Goal: Transaction & Acquisition: Purchase product/service

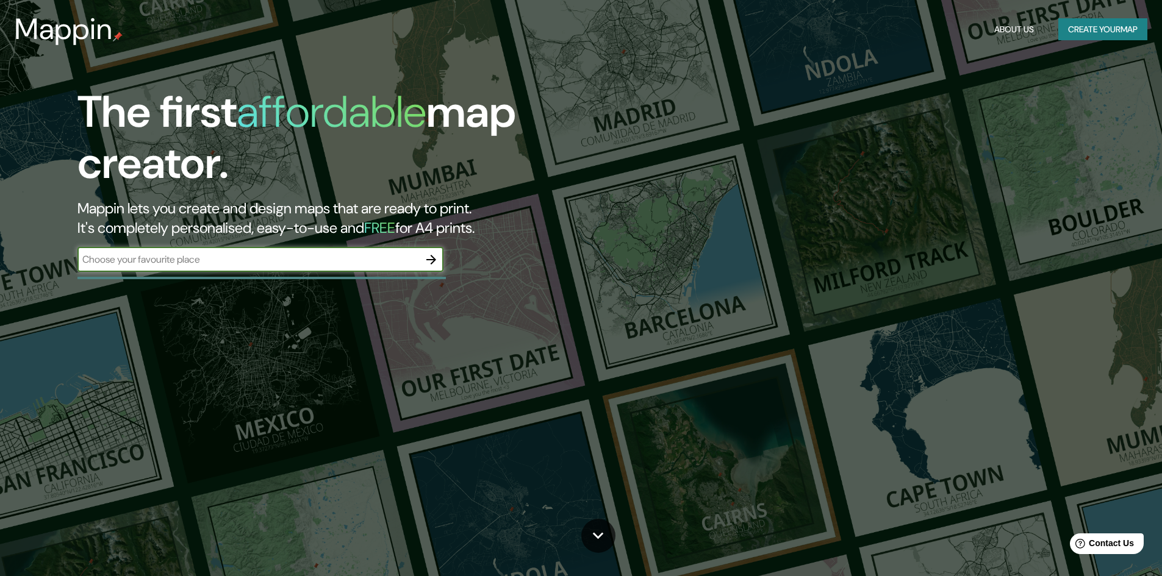
click at [334, 261] on input "text" at bounding box center [247, 259] width 341 height 14
type input "wentworth park soccer fields"
click at [438, 259] on icon "button" at bounding box center [431, 259] width 15 height 15
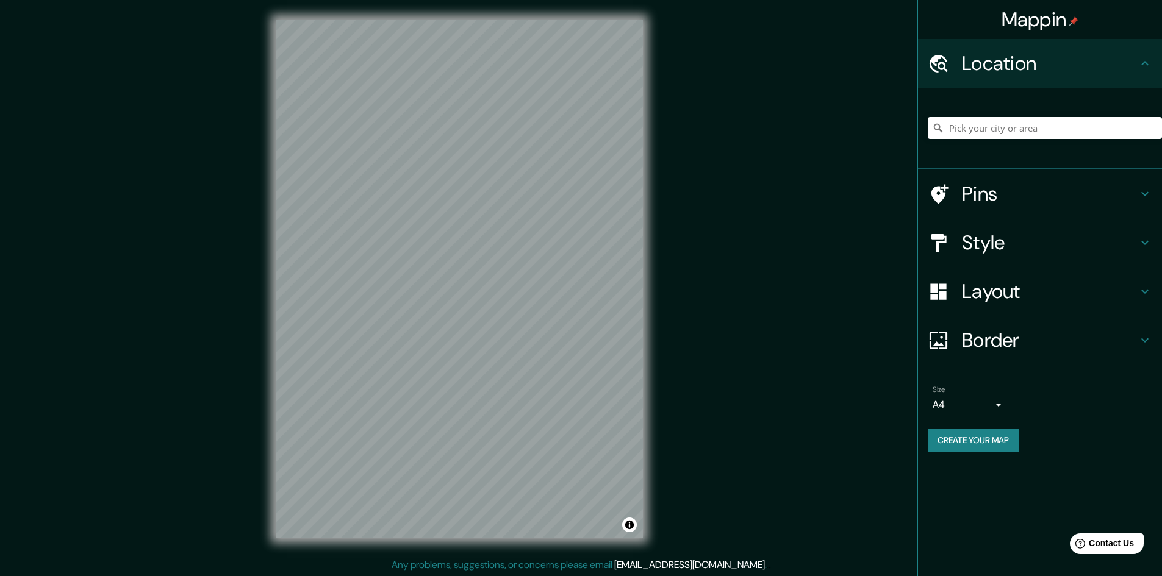
click at [1013, 138] on div at bounding box center [1044, 128] width 234 height 61
click at [1012, 131] on input "Pick your city or area" at bounding box center [1044, 128] width 234 height 22
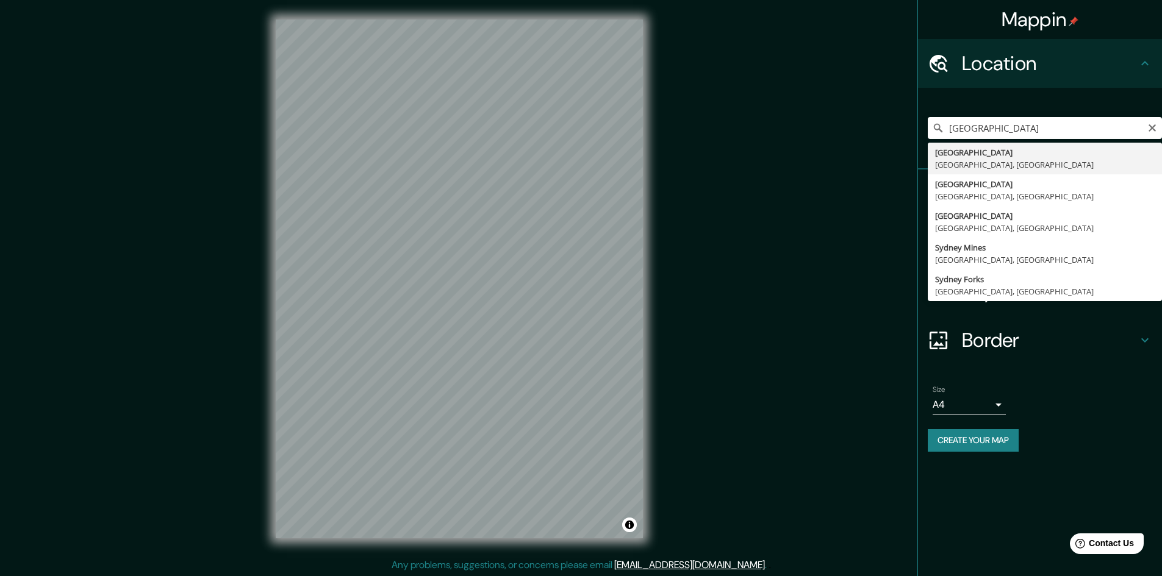
type input "[GEOGRAPHIC_DATA], [GEOGRAPHIC_DATA], [GEOGRAPHIC_DATA]"
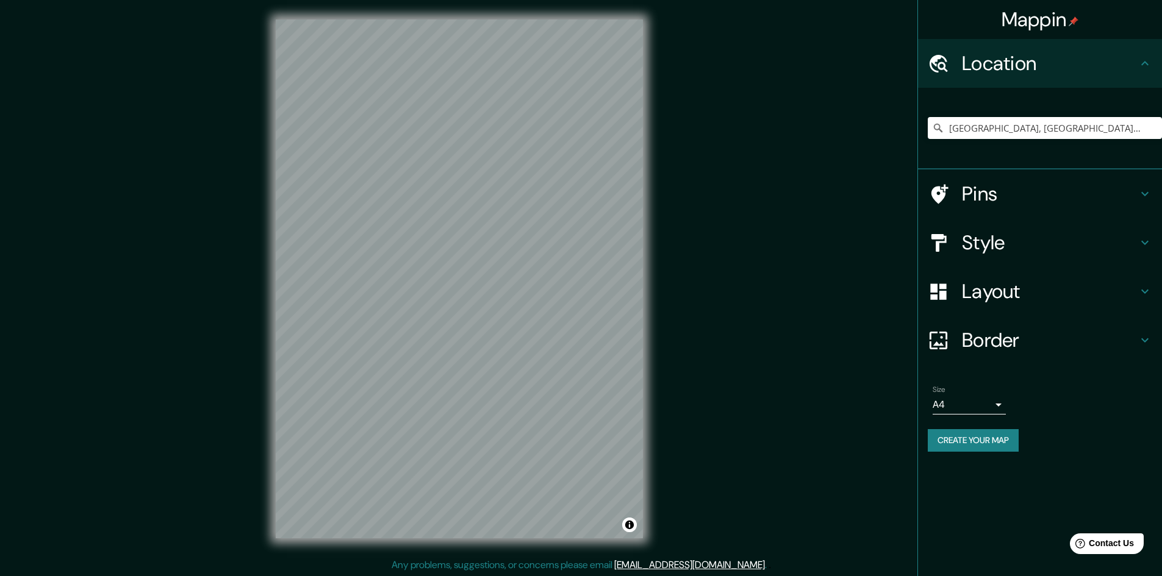
click at [1049, 248] on h4 "Style" at bounding box center [1050, 242] width 176 height 24
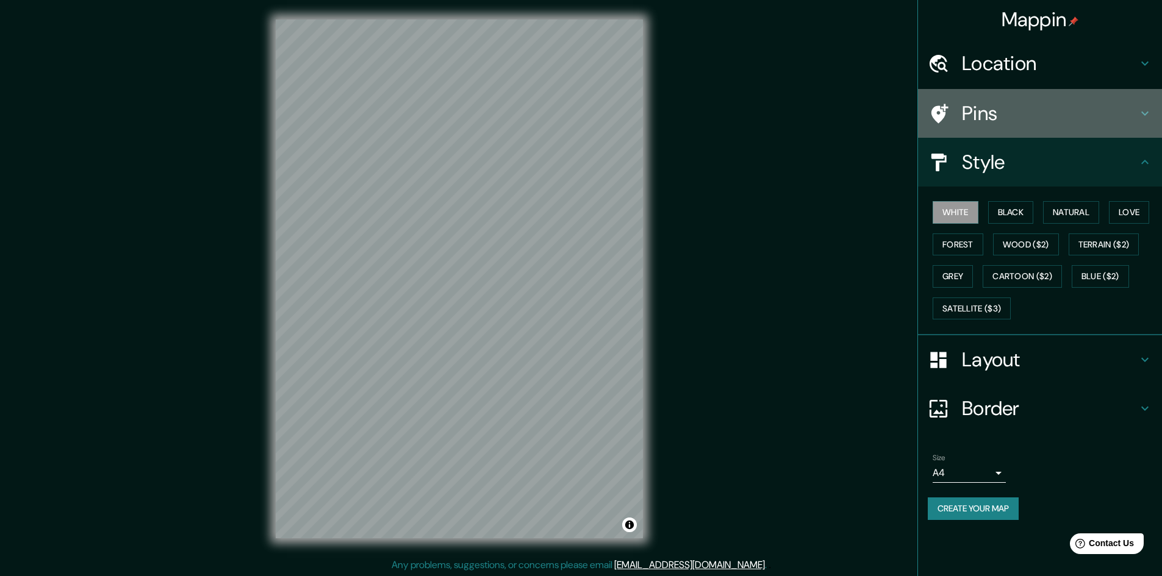
click at [1013, 106] on h4 "Pins" at bounding box center [1050, 113] width 176 height 24
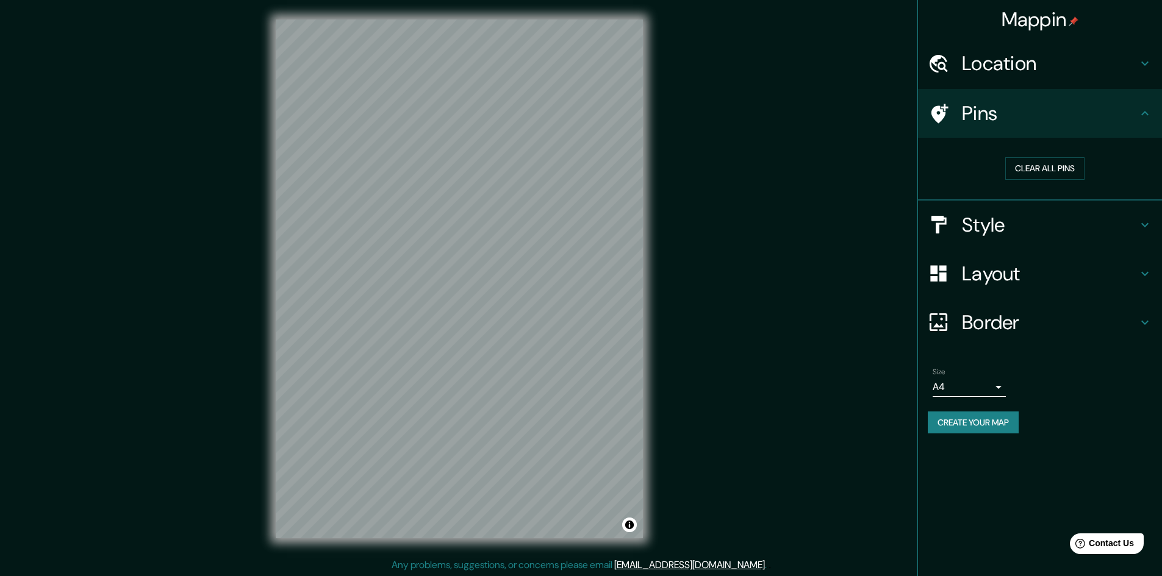
click at [1040, 62] on h4 "Location" at bounding box center [1050, 63] width 176 height 24
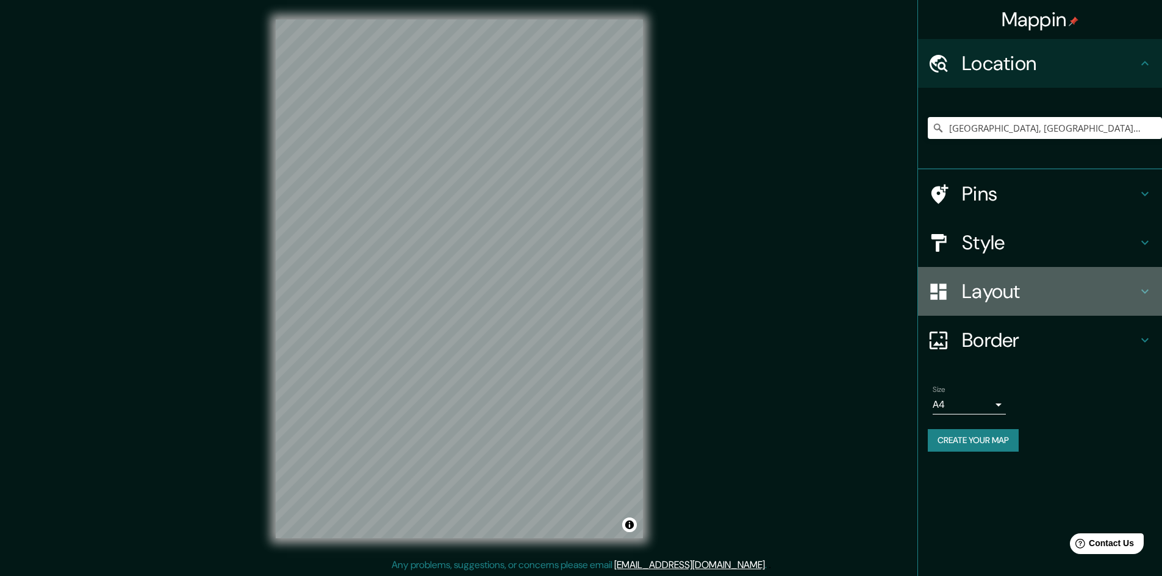
click at [1018, 290] on h4 "Layout" at bounding box center [1050, 291] width 176 height 24
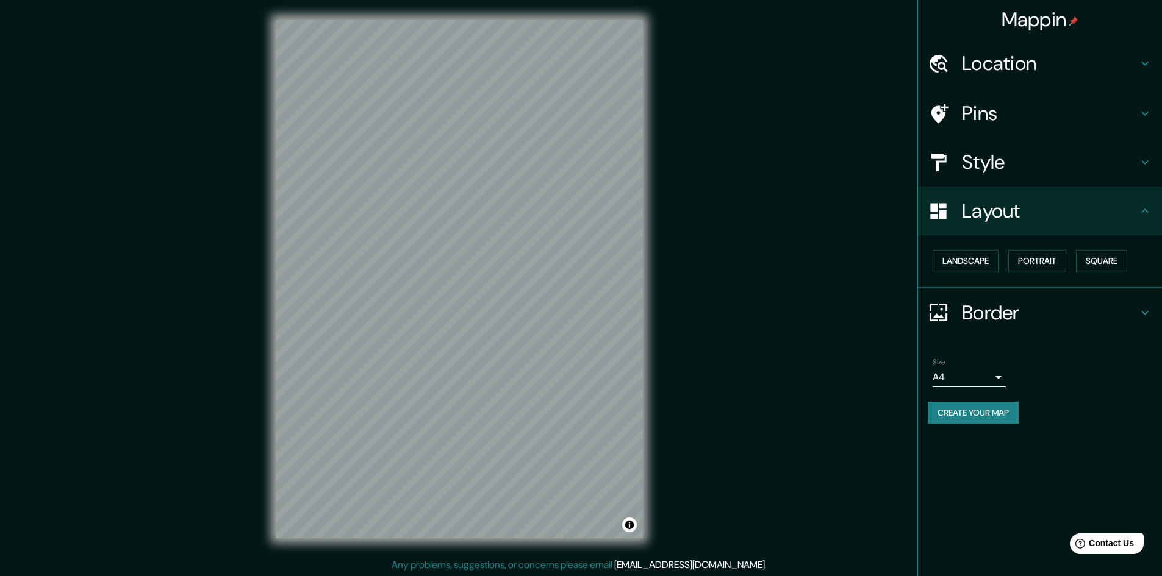
click at [998, 182] on div "Style" at bounding box center [1040, 162] width 244 height 49
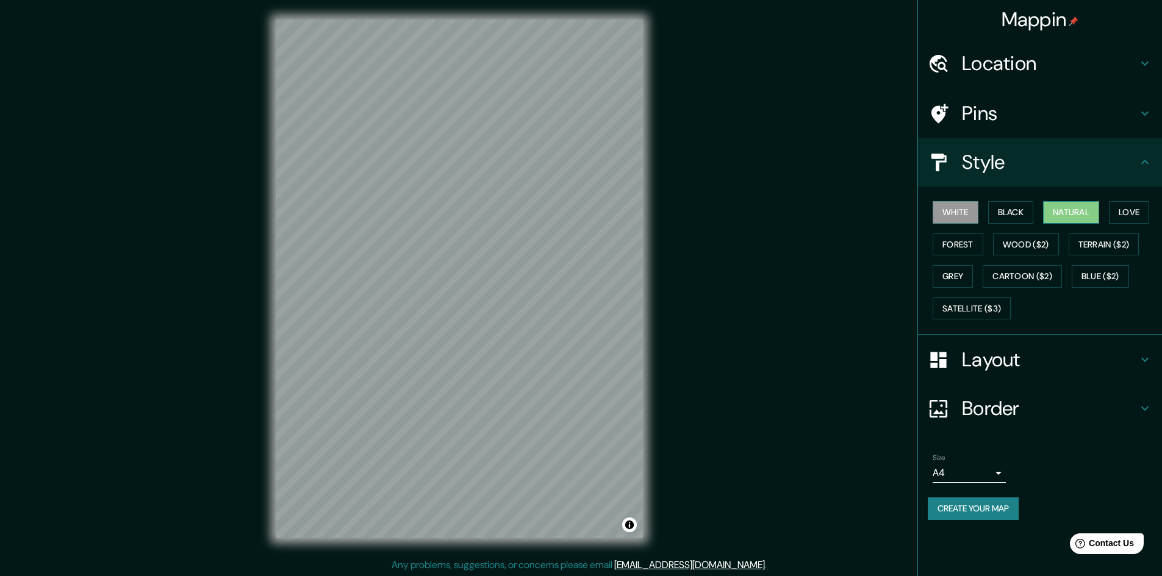
click at [1091, 214] on button "Natural" at bounding box center [1071, 212] width 56 height 23
click at [1020, 209] on button "Black" at bounding box center [1011, 212] width 46 height 23
click at [1079, 210] on button "Natural" at bounding box center [1071, 212] width 56 height 23
click at [962, 246] on button "Forest" at bounding box center [957, 245] width 51 height 23
click at [953, 212] on button "White" at bounding box center [955, 212] width 46 height 23
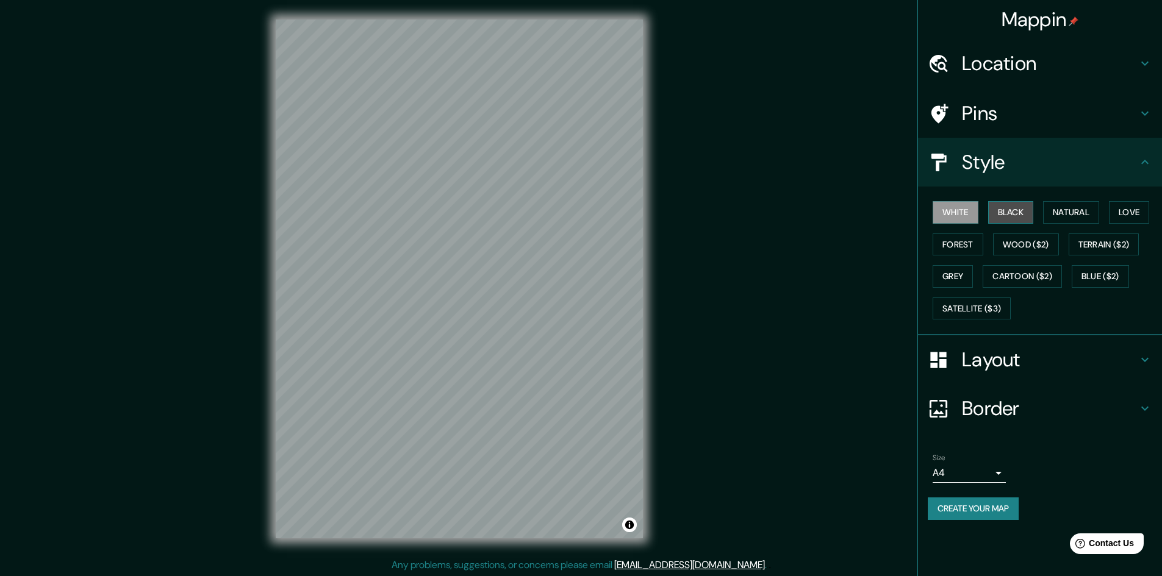
click at [1009, 209] on button "Black" at bounding box center [1011, 212] width 46 height 23
click at [1074, 215] on button "Natural" at bounding box center [1071, 212] width 56 height 23
click at [1136, 215] on button "Love" at bounding box center [1129, 212] width 40 height 23
click at [1069, 215] on button "Natural" at bounding box center [1071, 212] width 56 height 23
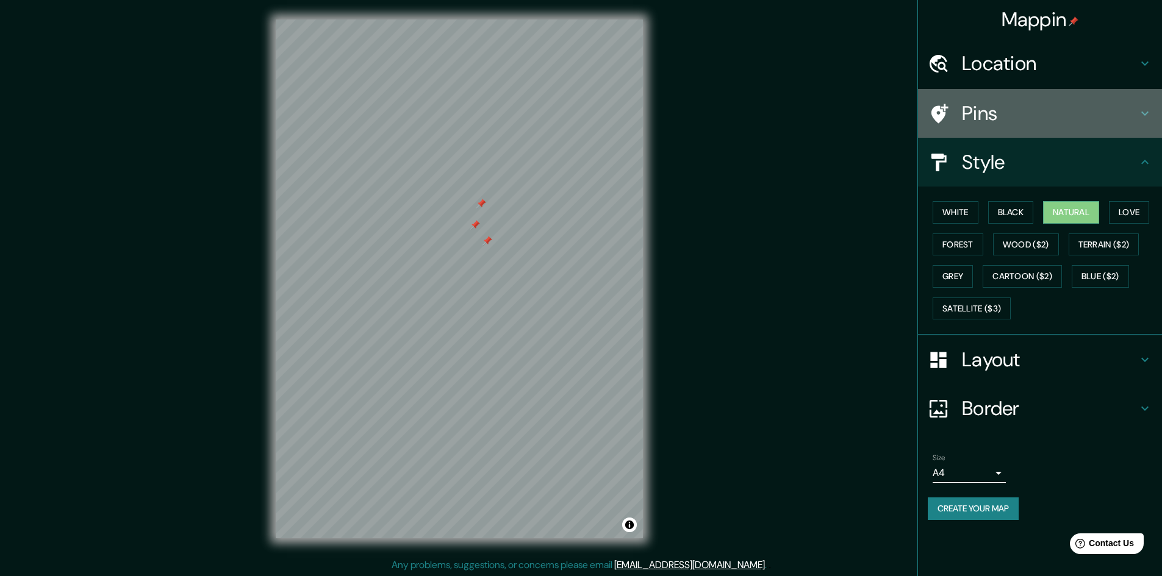
click at [1029, 109] on h4 "Pins" at bounding box center [1050, 113] width 176 height 24
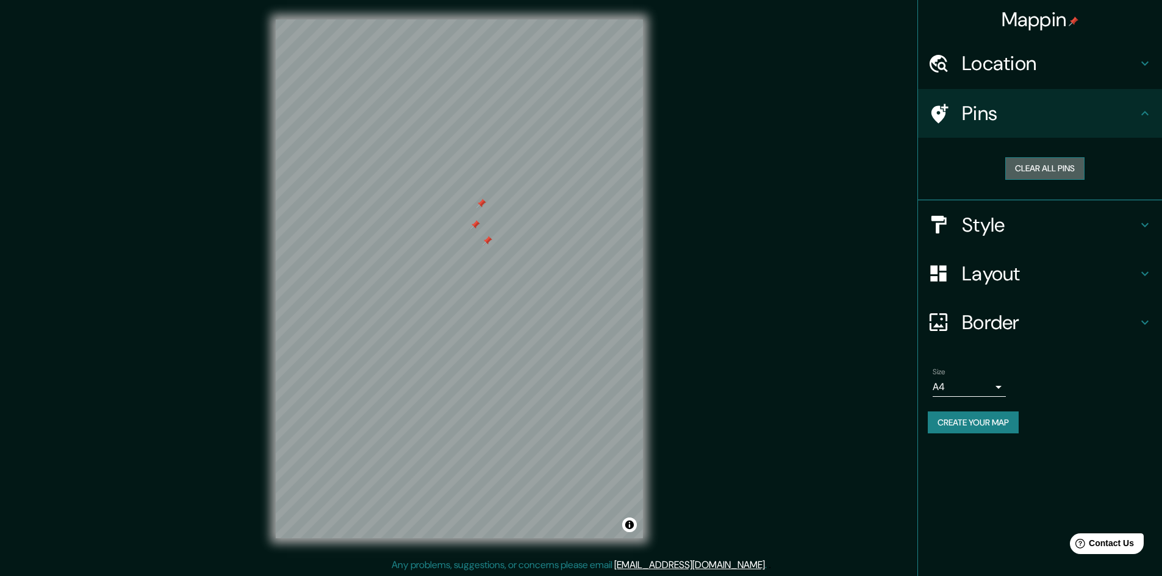
click at [1052, 160] on button "Clear all pins" at bounding box center [1044, 168] width 79 height 23
click at [997, 277] on h4 "Layout" at bounding box center [1050, 274] width 176 height 24
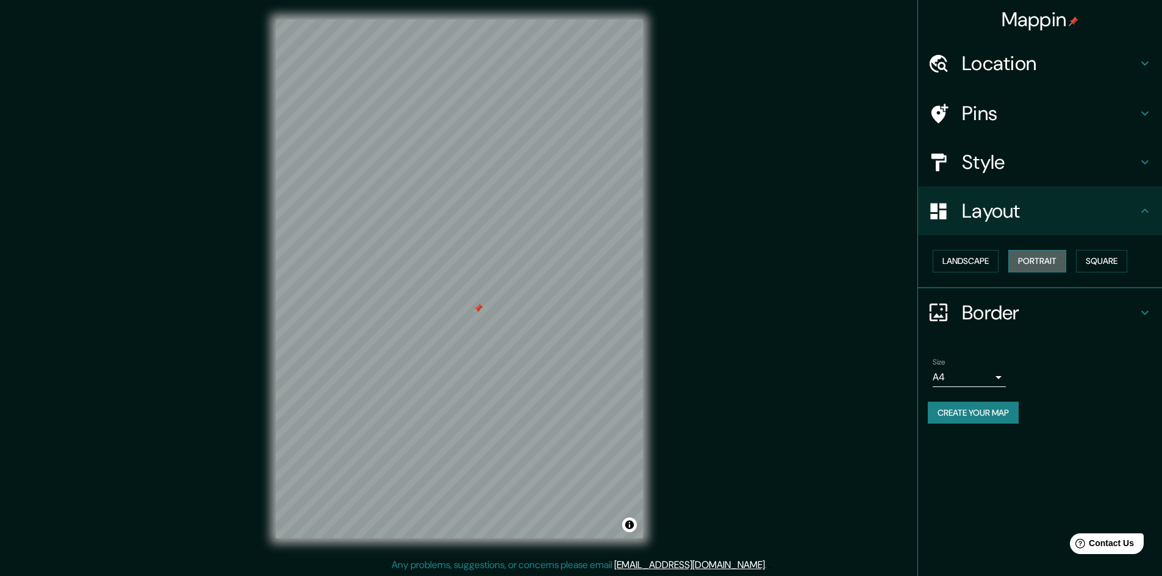
click at [1050, 263] on button "Portrait" at bounding box center [1037, 261] width 58 height 23
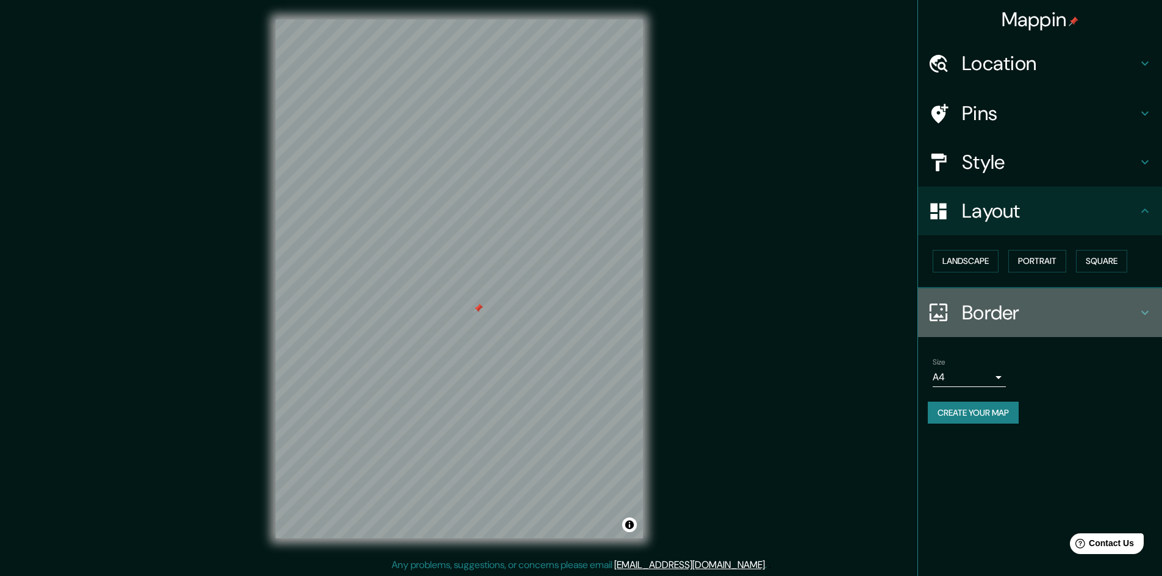
click at [1069, 314] on h4 "Border" at bounding box center [1050, 313] width 176 height 24
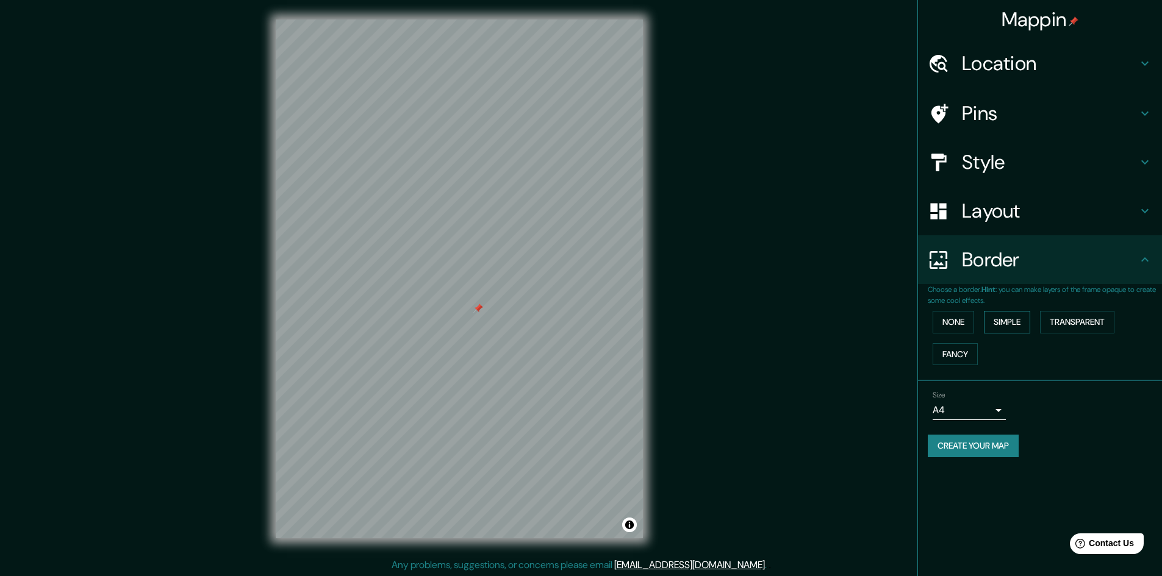
click at [1012, 331] on button "Simple" at bounding box center [1007, 322] width 46 height 23
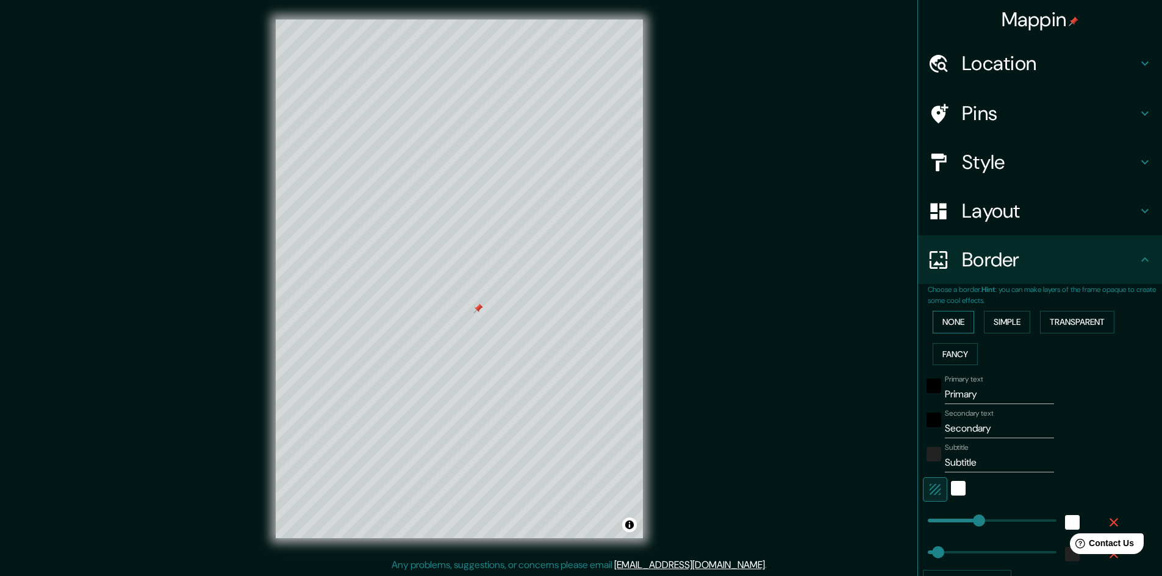
click at [959, 323] on button "None" at bounding box center [952, 322] width 41 height 23
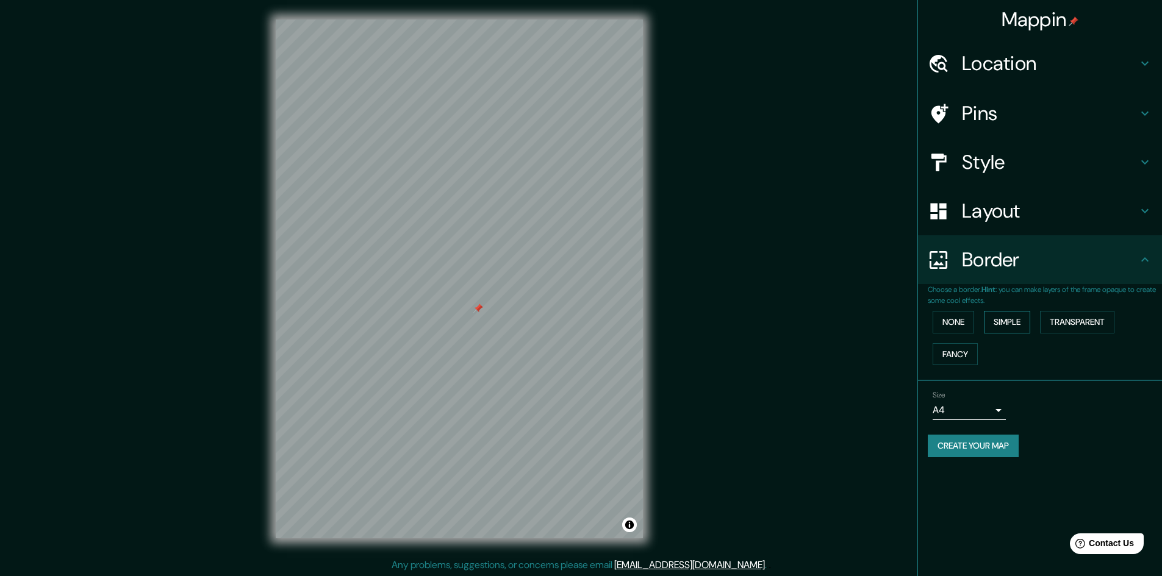
click at [1019, 325] on button "Simple" at bounding box center [1007, 322] width 46 height 23
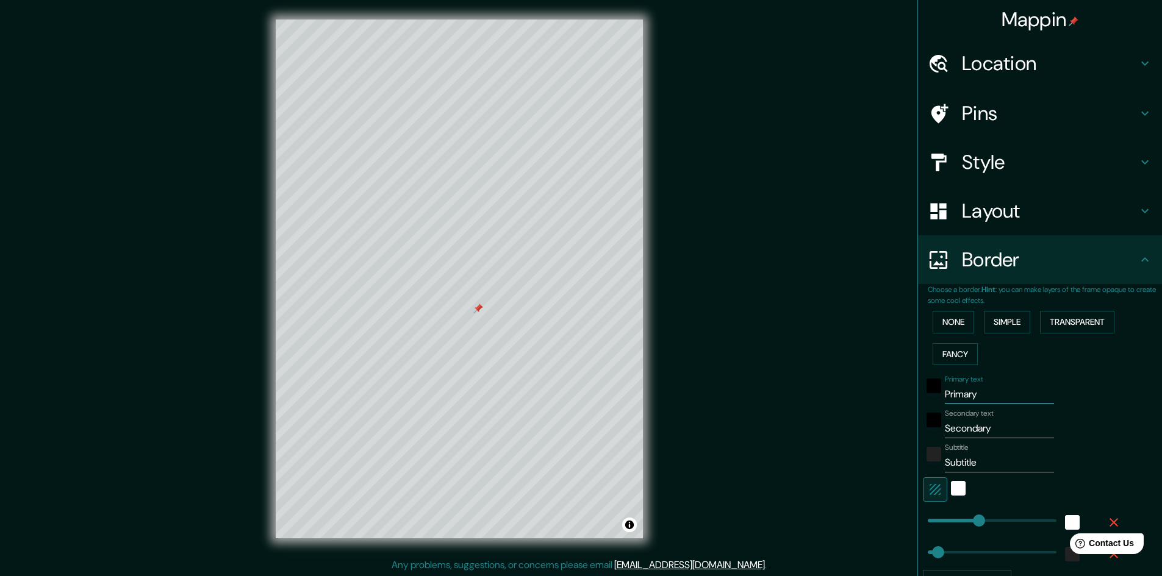
click at [944, 399] on input "Primary" at bounding box center [998, 395] width 109 height 20
click at [1096, 424] on div "Secondary text Secondary" at bounding box center [1023, 423] width 200 height 29
click at [1008, 175] on div "Style" at bounding box center [1040, 162] width 244 height 49
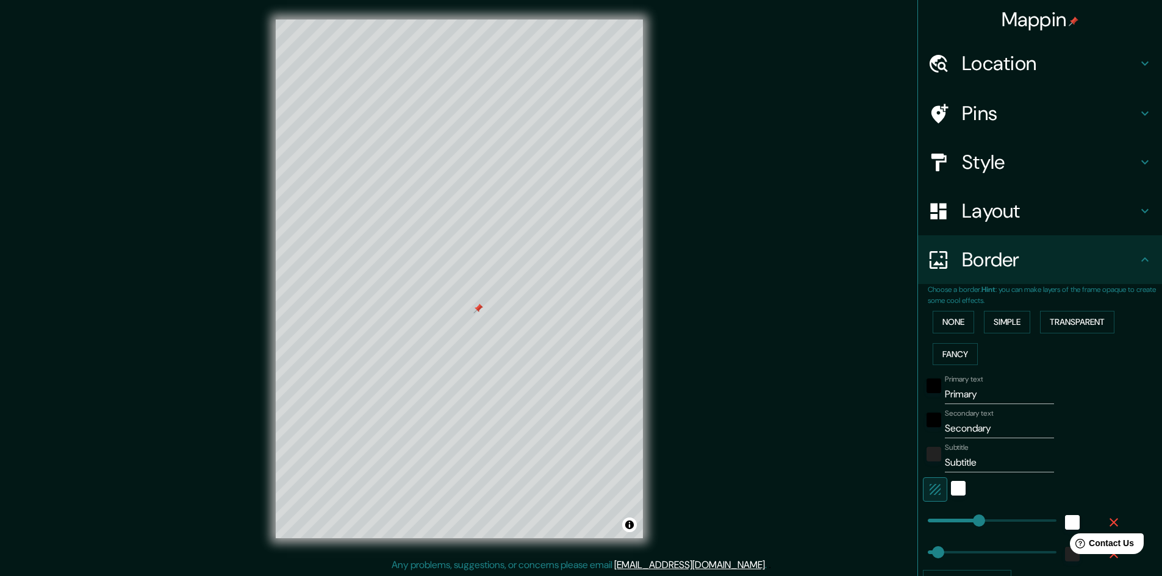
type input "241"
type input "48"
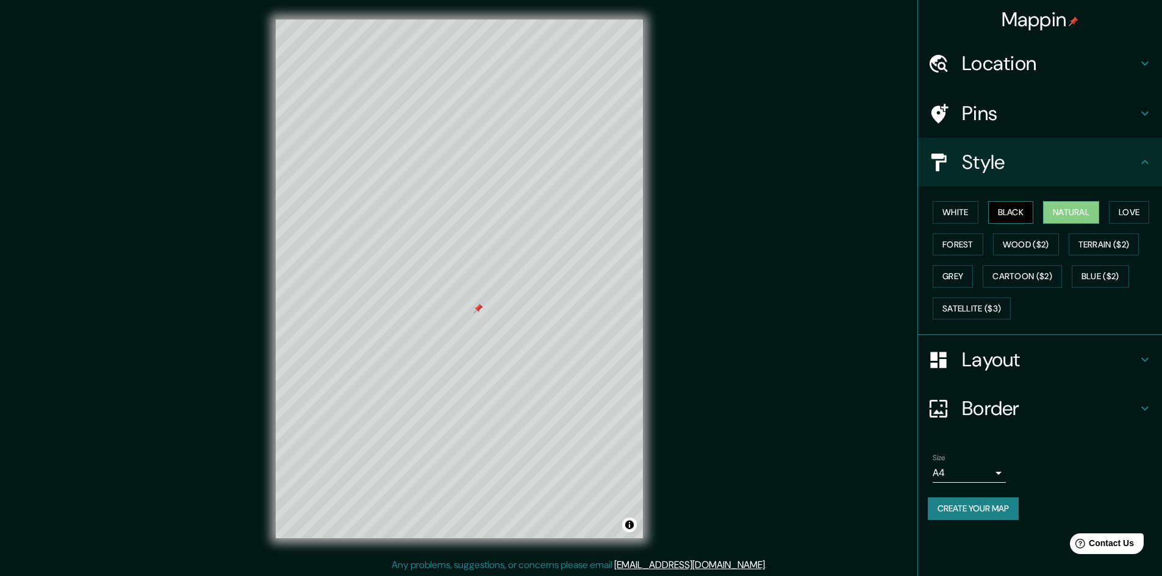
click at [997, 216] on button "Black" at bounding box center [1011, 212] width 46 height 23
click at [1099, 216] on button "Natural" at bounding box center [1071, 212] width 56 height 23
click at [1140, 216] on button "Love" at bounding box center [1129, 212] width 40 height 23
click at [1073, 209] on button "Natural" at bounding box center [1071, 212] width 56 height 23
click at [1048, 365] on h4 "Layout" at bounding box center [1050, 360] width 176 height 24
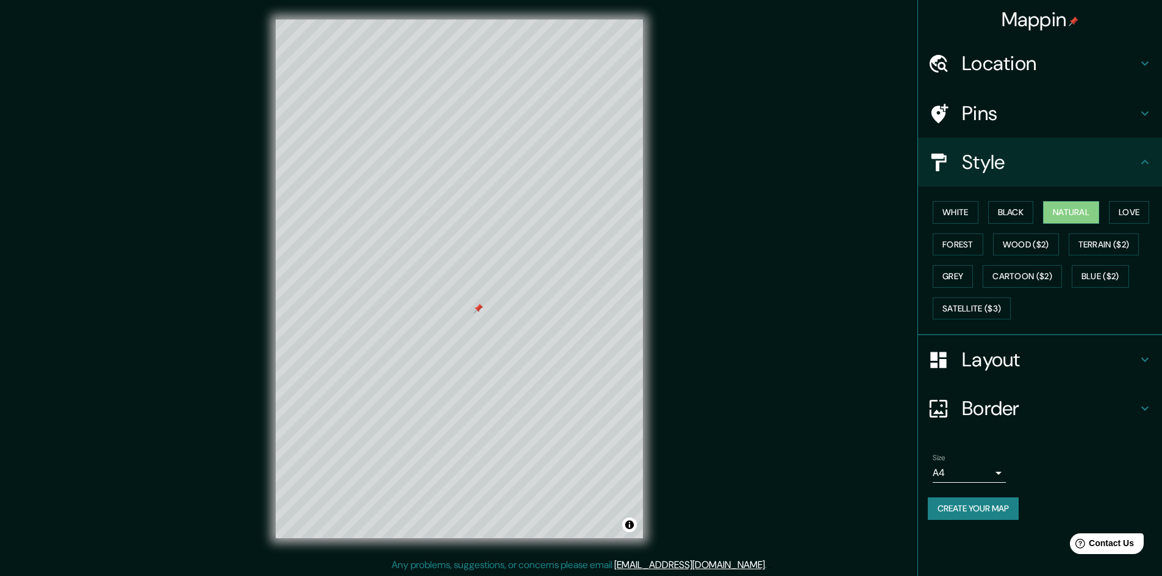
type input "241"
type input "48"
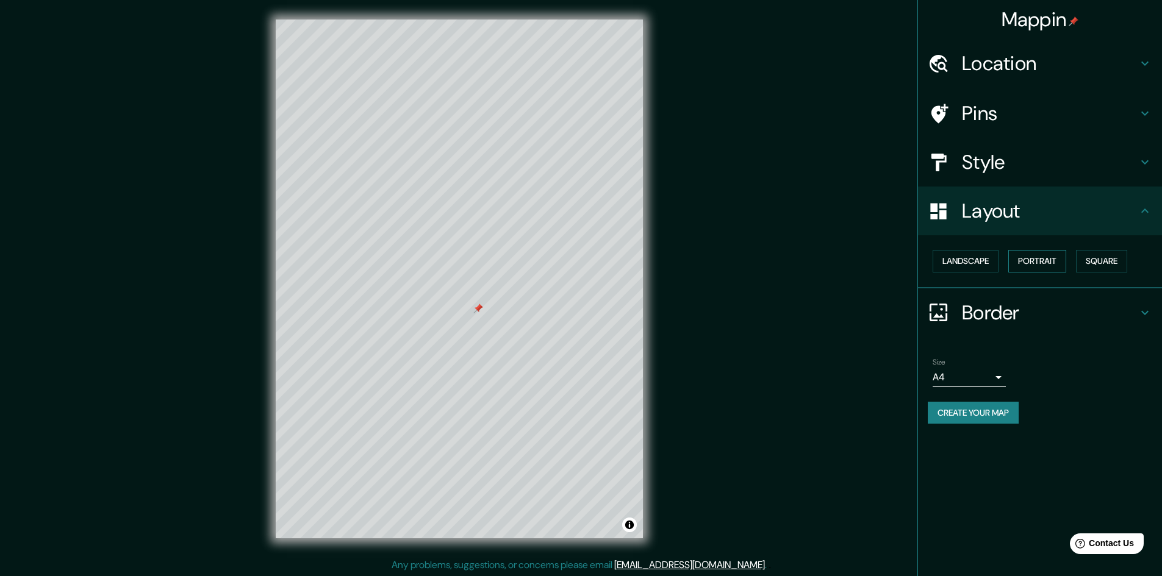
click at [1046, 261] on button "Portrait" at bounding box center [1037, 261] width 58 height 23
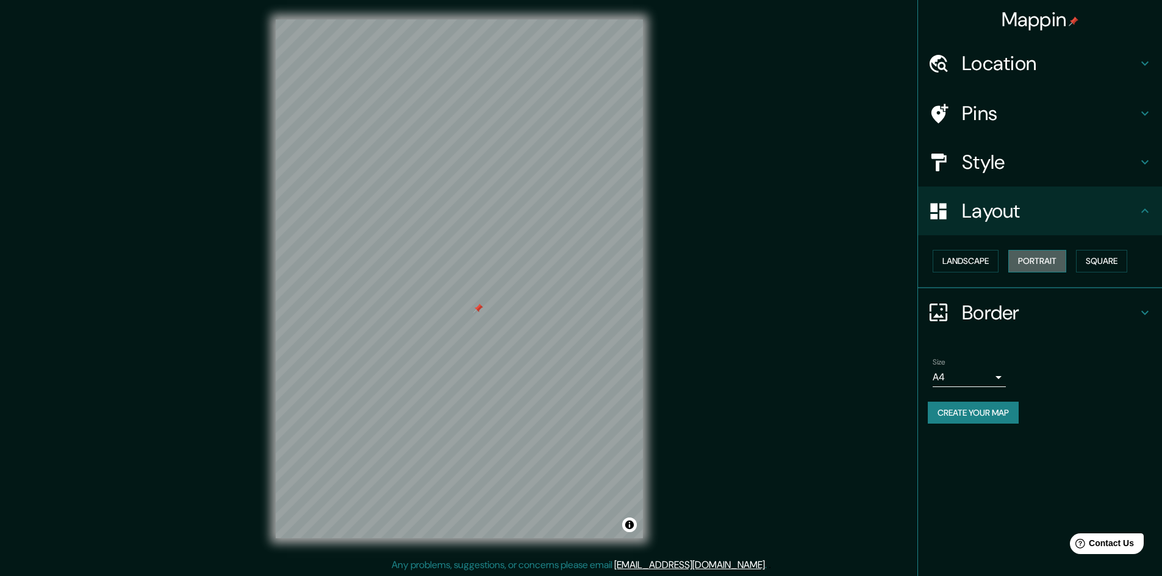
click at [1046, 261] on button "Portrait" at bounding box center [1037, 261] width 58 height 23
click at [1047, 270] on button "Portrait" at bounding box center [1037, 261] width 58 height 23
drag, startPoint x: 966, startPoint y: 265, endPoint x: 990, endPoint y: 265, distance: 23.8
click at [966, 265] on button "Landscape" at bounding box center [965, 261] width 66 height 23
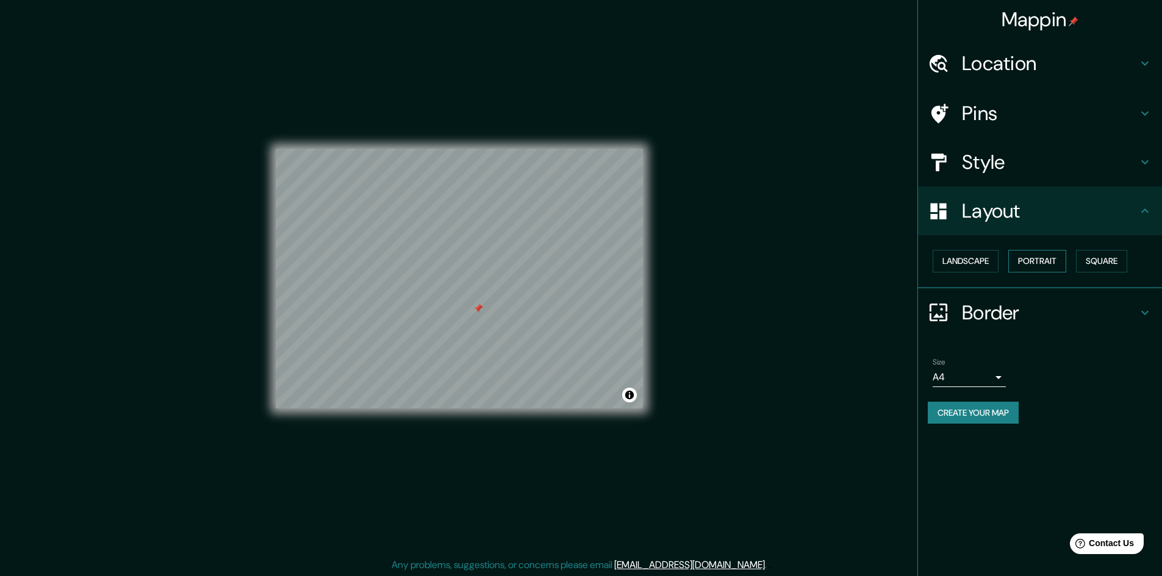
click at [1042, 265] on button "Portrait" at bounding box center [1037, 261] width 58 height 23
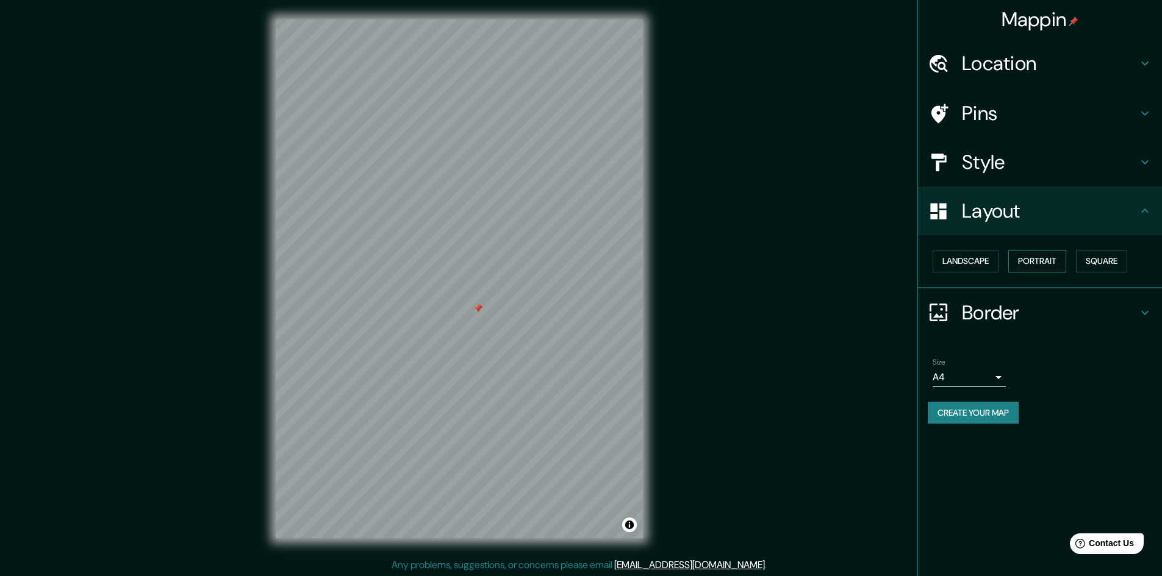
click at [1037, 266] on button "Portrait" at bounding box center [1037, 261] width 58 height 23
click at [1027, 170] on h4 "Style" at bounding box center [1050, 162] width 176 height 24
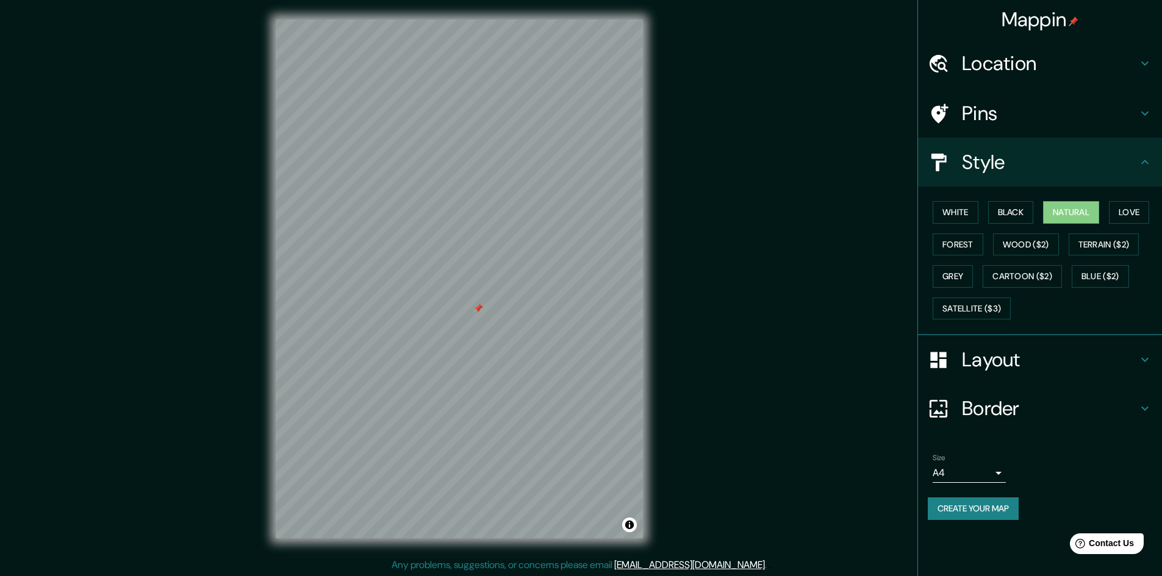
click at [1018, 404] on h4 "Border" at bounding box center [1050, 408] width 176 height 24
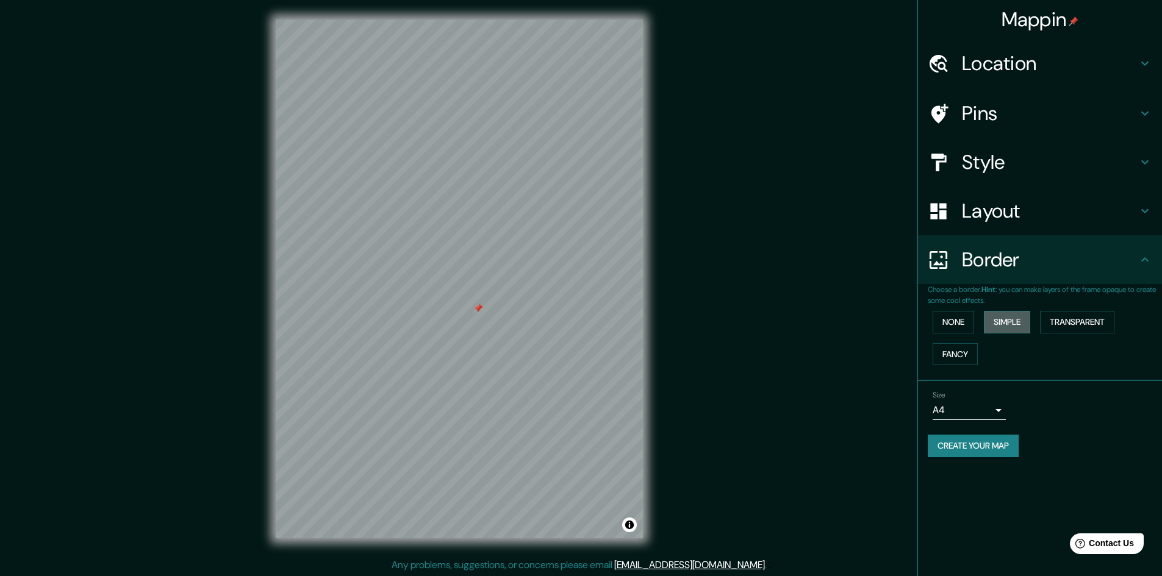
click at [1005, 323] on button "Simple" at bounding box center [1007, 322] width 46 height 23
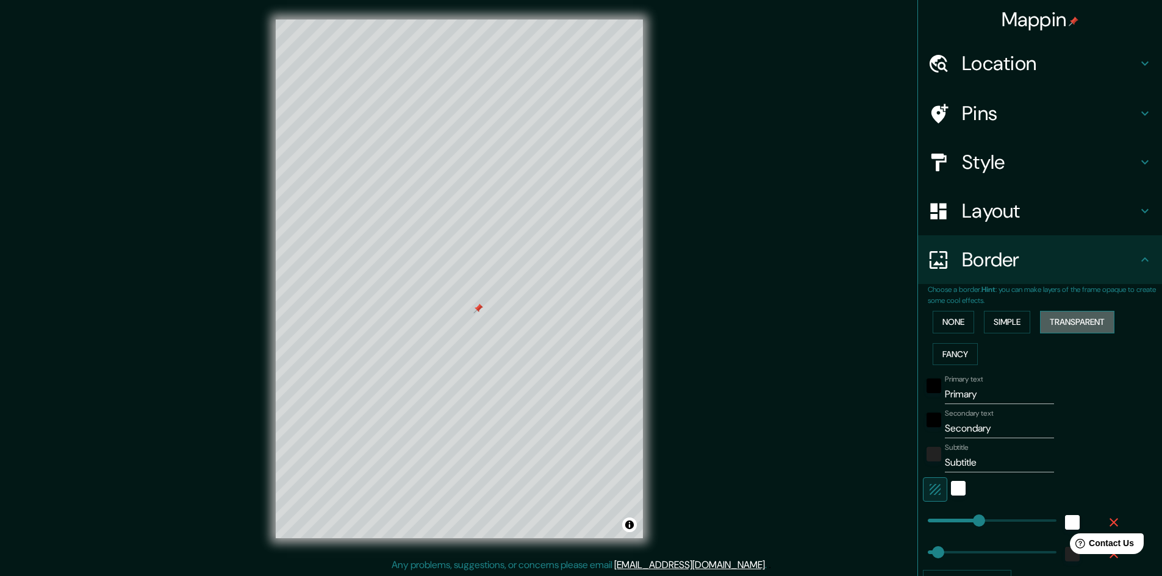
click at [1084, 324] on button "Transparent" at bounding box center [1077, 322] width 74 height 23
click at [1026, 326] on div "None Simple Transparent Fancy" at bounding box center [1044, 338] width 234 height 64
click at [968, 362] on button "Fancy" at bounding box center [954, 354] width 45 height 23
click at [996, 330] on button "Simple" at bounding box center [1007, 322] width 46 height 23
click at [974, 51] on h4 "Location" at bounding box center [1050, 63] width 176 height 24
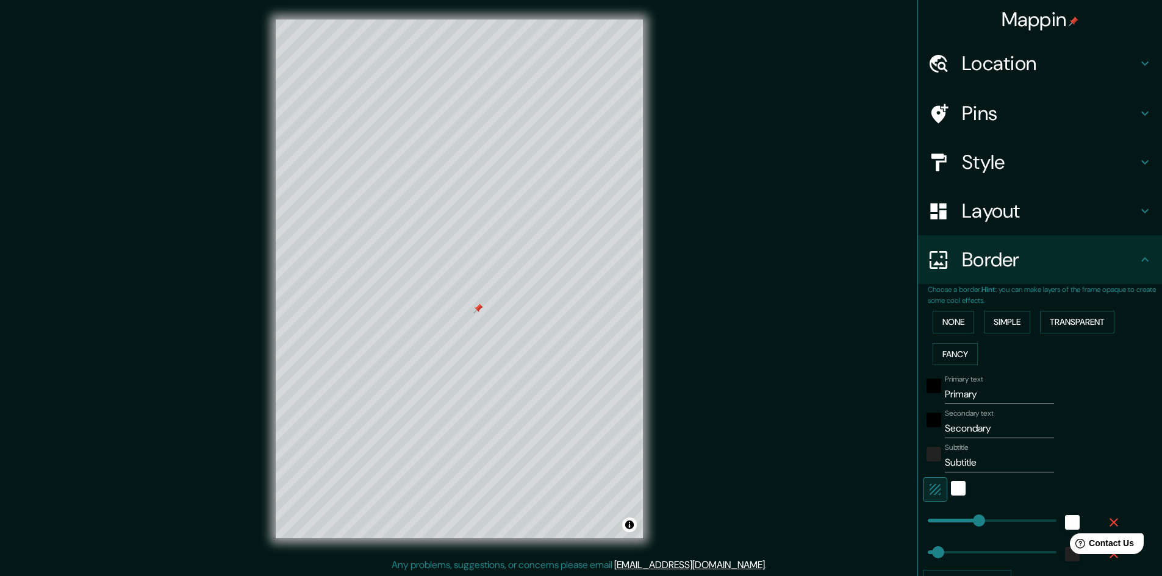
type input "241"
type input "48"
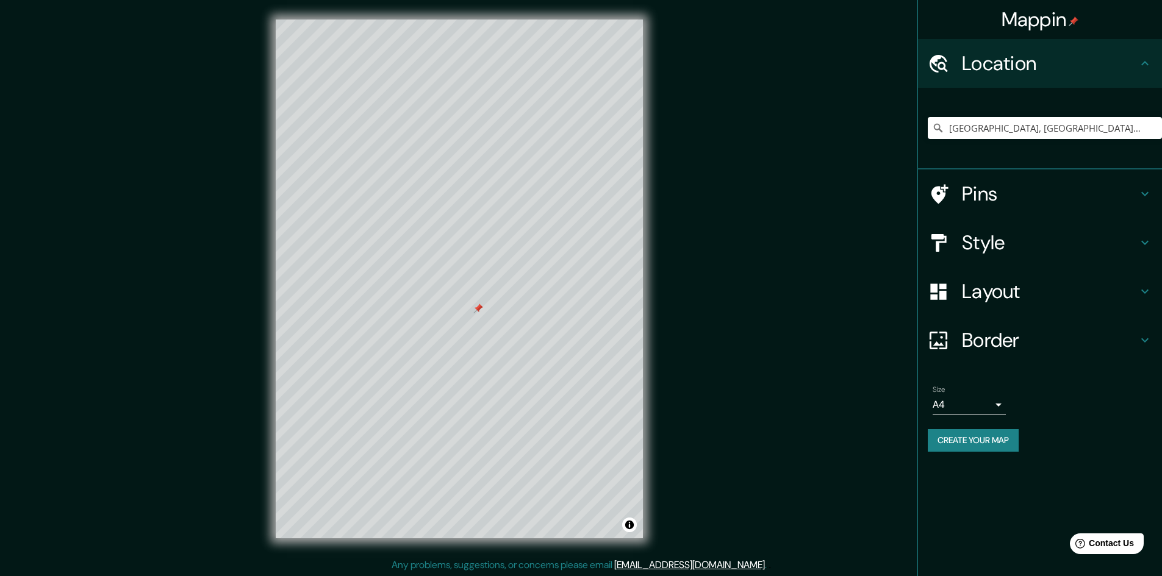
click at [974, 51] on h4 "Location" at bounding box center [1050, 63] width 176 height 24
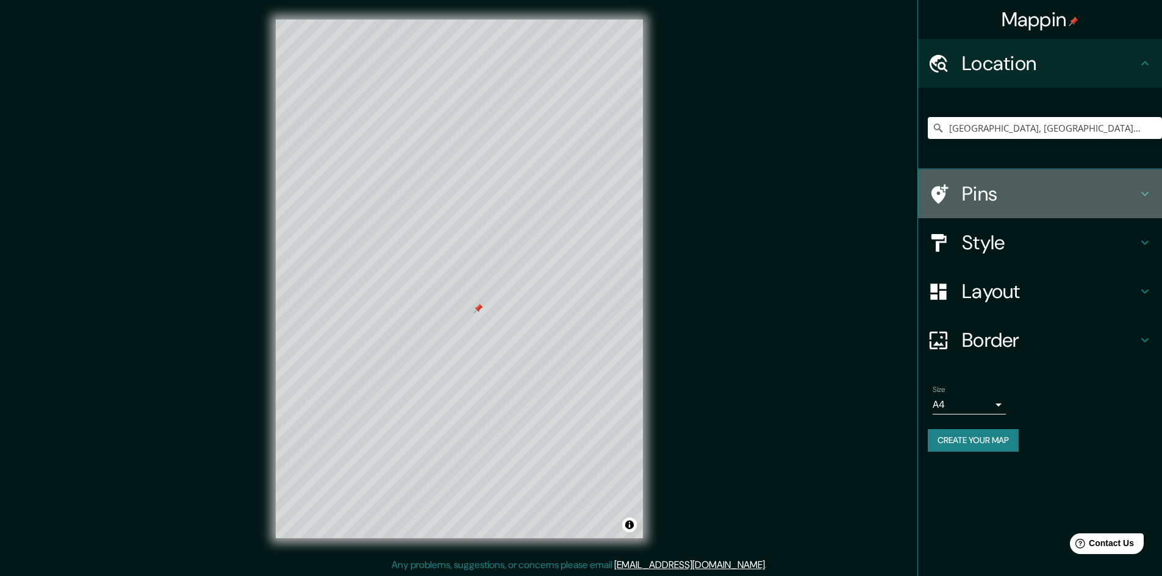
click at [1020, 192] on h4 "Pins" at bounding box center [1050, 194] width 176 height 24
type input "241"
type input "48"
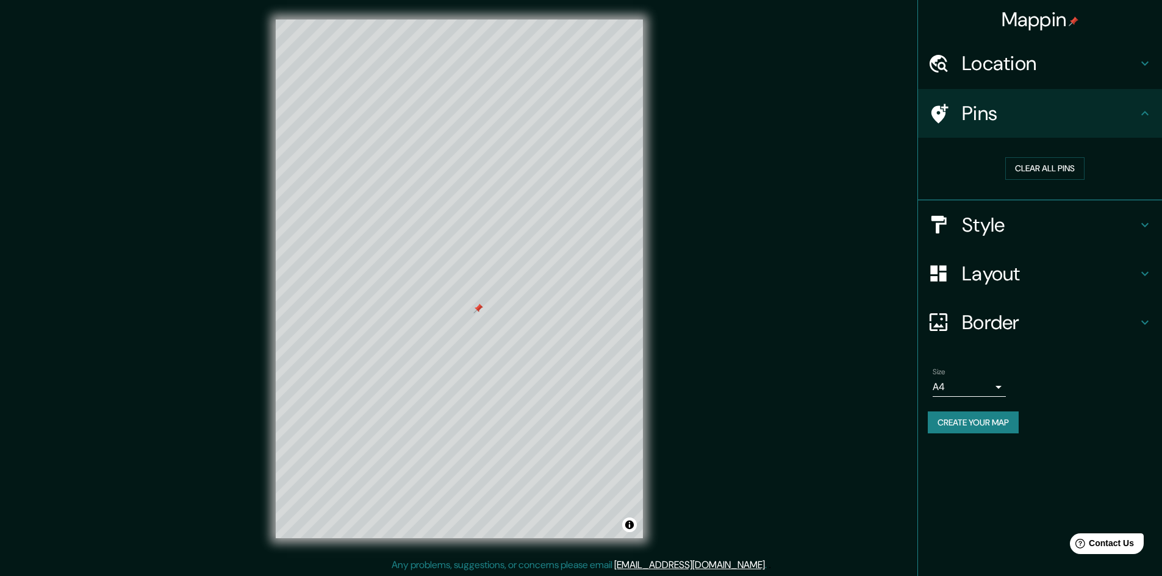
click at [997, 238] on div "Style" at bounding box center [1040, 225] width 244 height 49
type input "241"
type input "48"
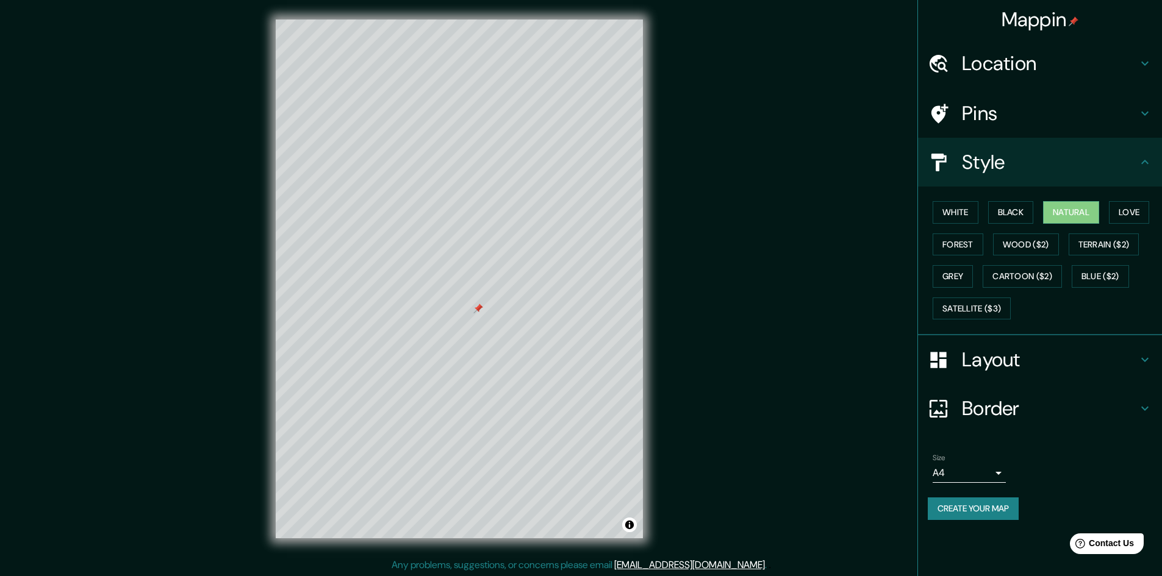
click at [993, 516] on button "Create your map" at bounding box center [972, 509] width 91 height 23
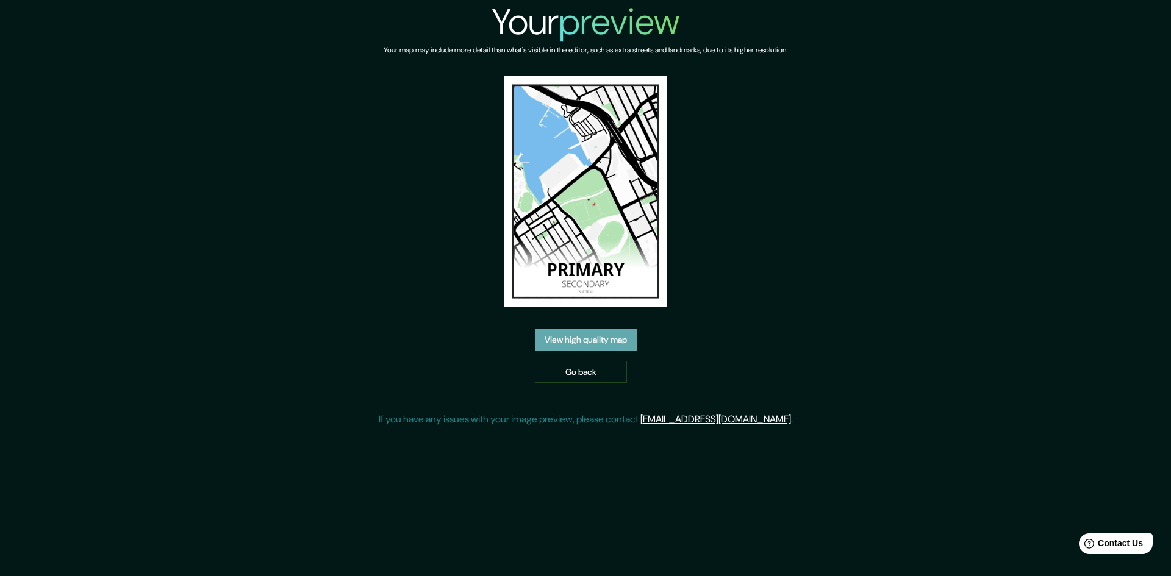
click at [617, 344] on link "View high quality map" at bounding box center [586, 340] width 102 height 23
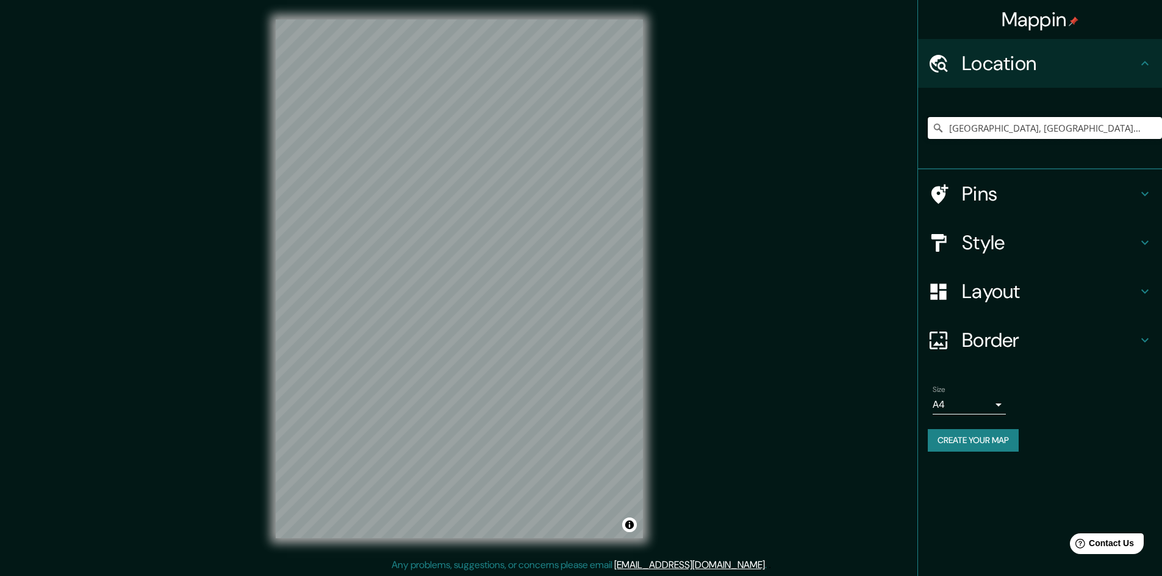
click at [1048, 120] on input "[GEOGRAPHIC_DATA], [GEOGRAPHIC_DATA], [GEOGRAPHIC_DATA]" at bounding box center [1044, 128] width 234 height 22
click at [270, 267] on div "© Mapbox © OpenStreetMap Improve this map" at bounding box center [459, 279] width 406 height 558
click at [1002, 191] on h4 "Pins" at bounding box center [1050, 194] width 176 height 24
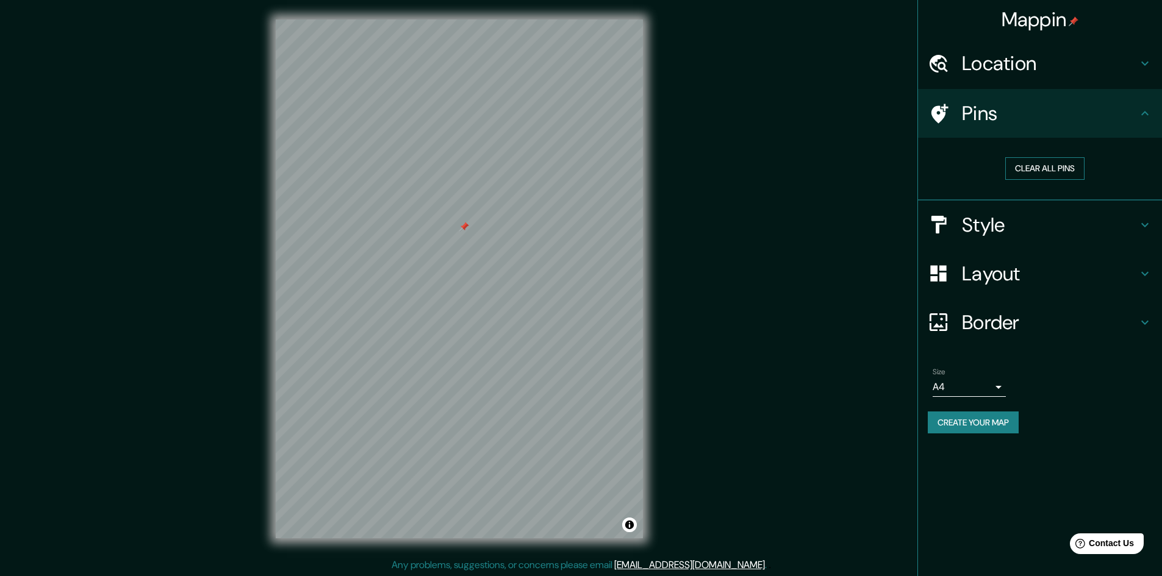
click at [1023, 177] on button "Clear all pins" at bounding box center [1044, 168] width 79 height 23
click at [1022, 225] on h4 "Style" at bounding box center [1050, 225] width 176 height 24
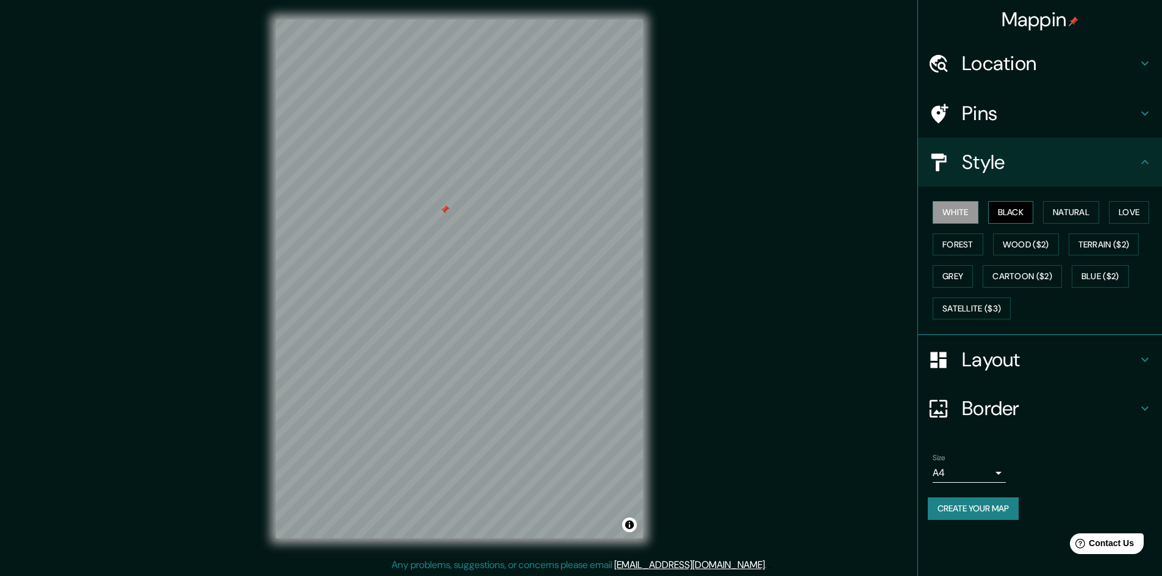
click at [1022, 216] on button "Black" at bounding box center [1011, 212] width 46 height 23
click at [1063, 216] on button "Natural" at bounding box center [1071, 212] width 56 height 23
click at [1131, 215] on button "Love" at bounding box center [1129, 212] width 40 height 23
click at [938, 247] on button "Forest" at bounding box center [957, 245] width 51 height 23
click at [1095, 254] on button "Terrain ($2)" at bounding box center [1103, 245] width 71 height 23
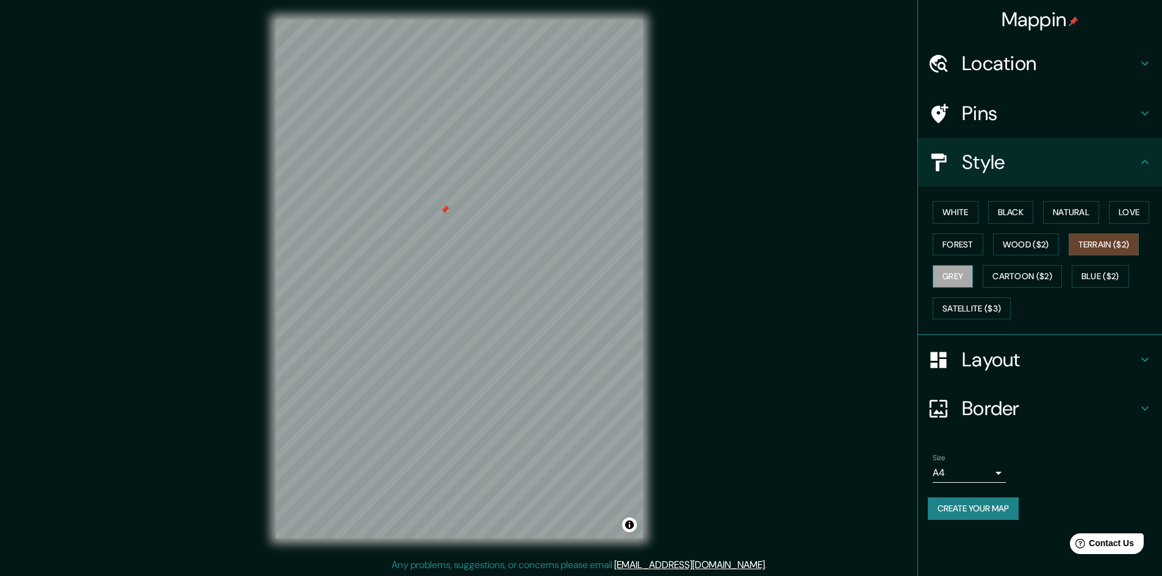
click at [965, 274] on button "Grey" at bounding box center [952, 276] width 40 height 23
click at [1121, 211] on button "Love" at bounding box center [1129, 212] width 40 height 23
click at [1060, 213] on button "Natural" at bounding box center [1071, 212] width 56 height 23
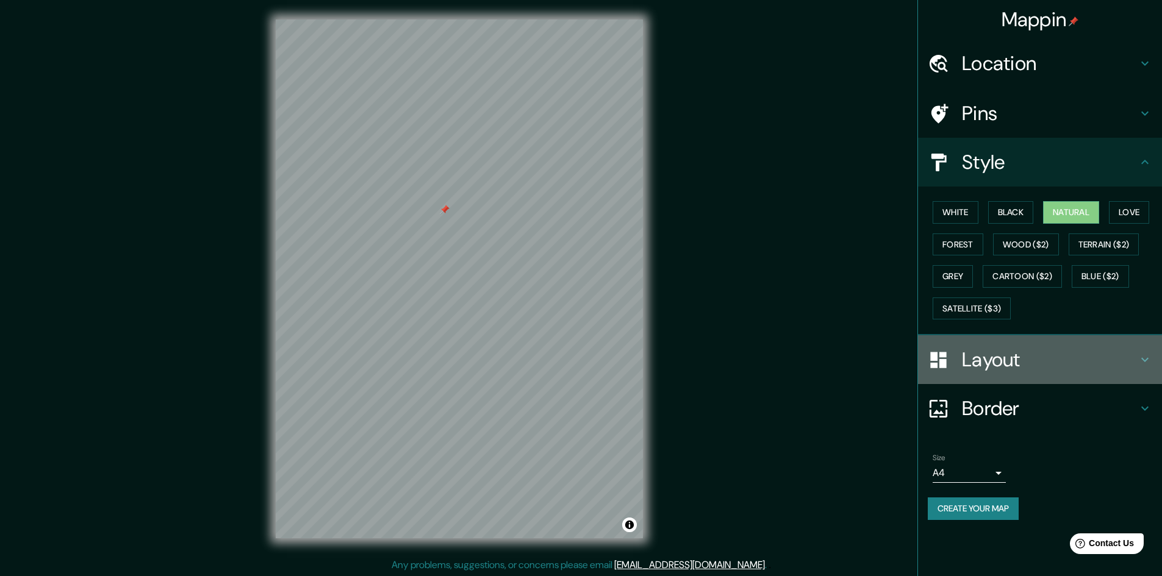
click at [1034, 366] on h4 "Layout" at bounding box center [1050, 360] width 176 height 24
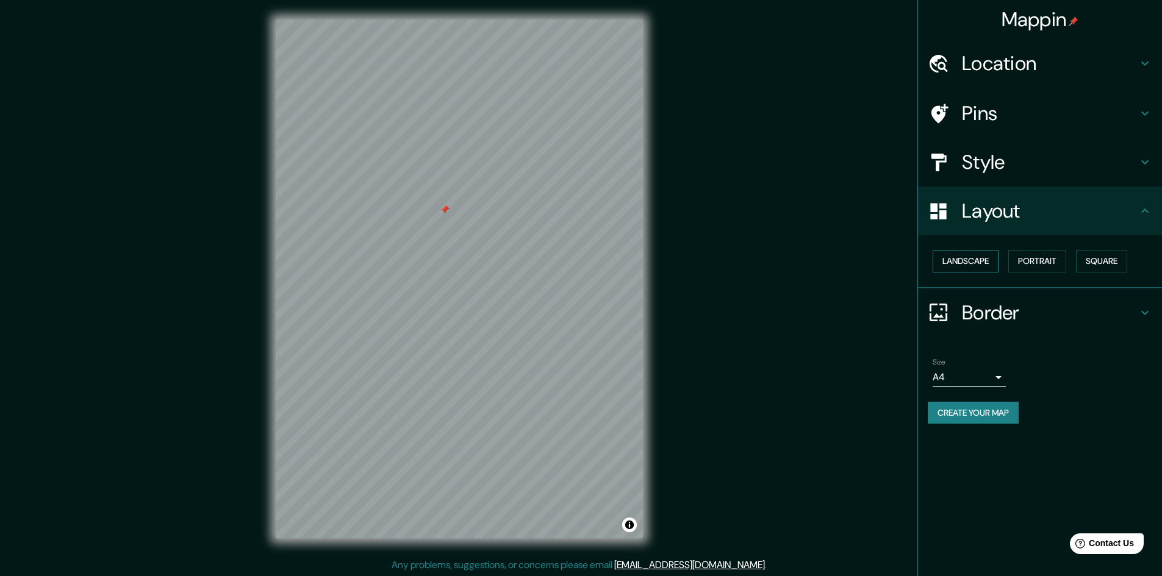
click at [991, 265] on button "Landscape" at bounding box center [965, 261] width 66 height 23
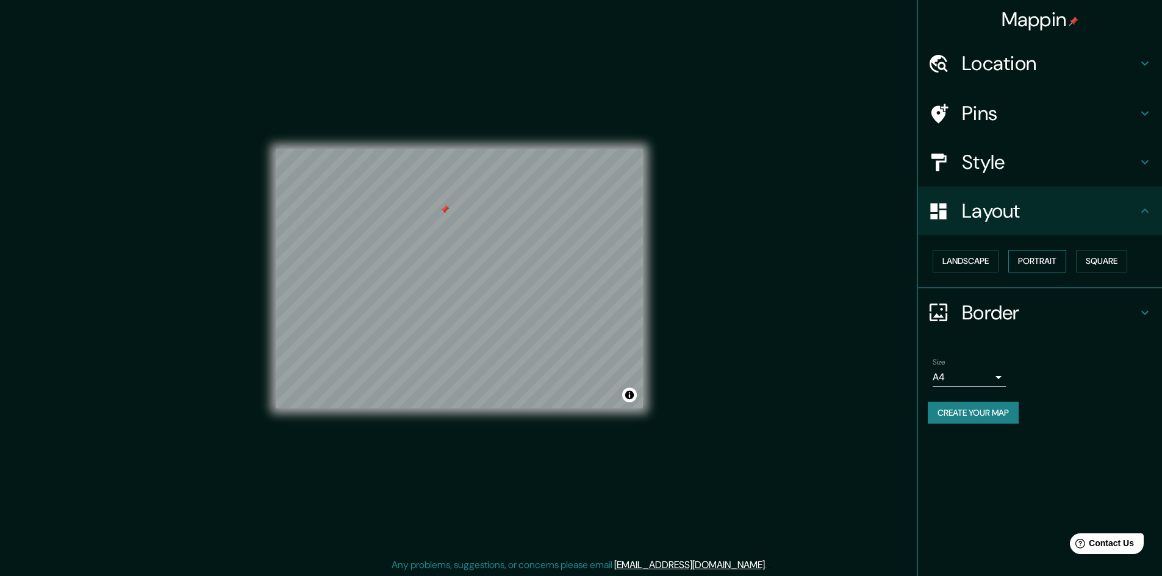
click at [1034, 264] on button "Portrait" at bounding box center [1037, 261] width 58 height 23
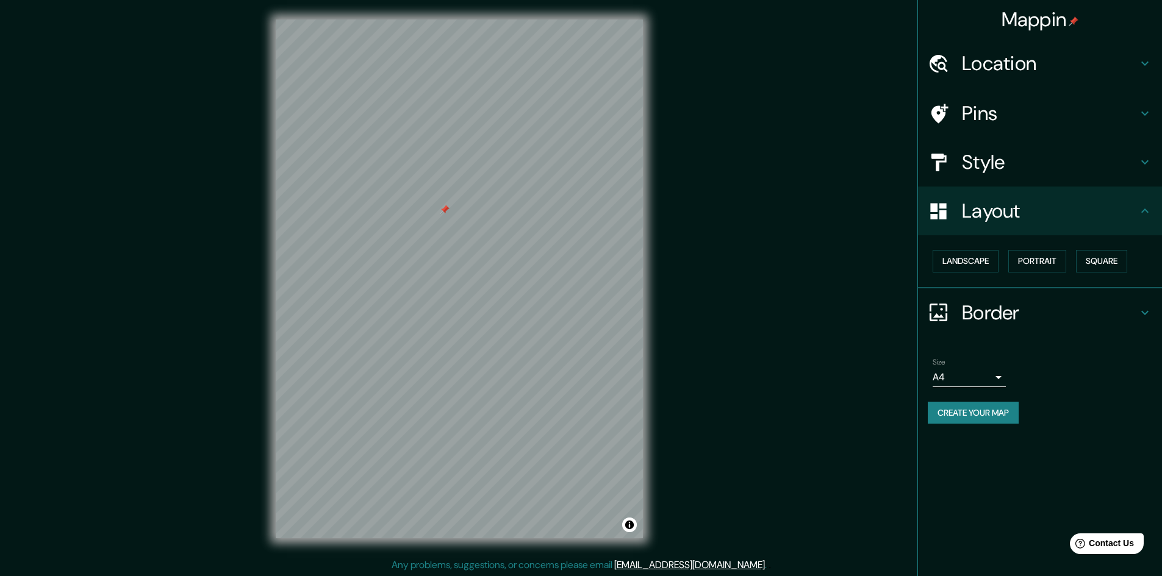
click at [1003, 320] on h4 "Border" at bounding box center [1050, 313] width 176 height 24
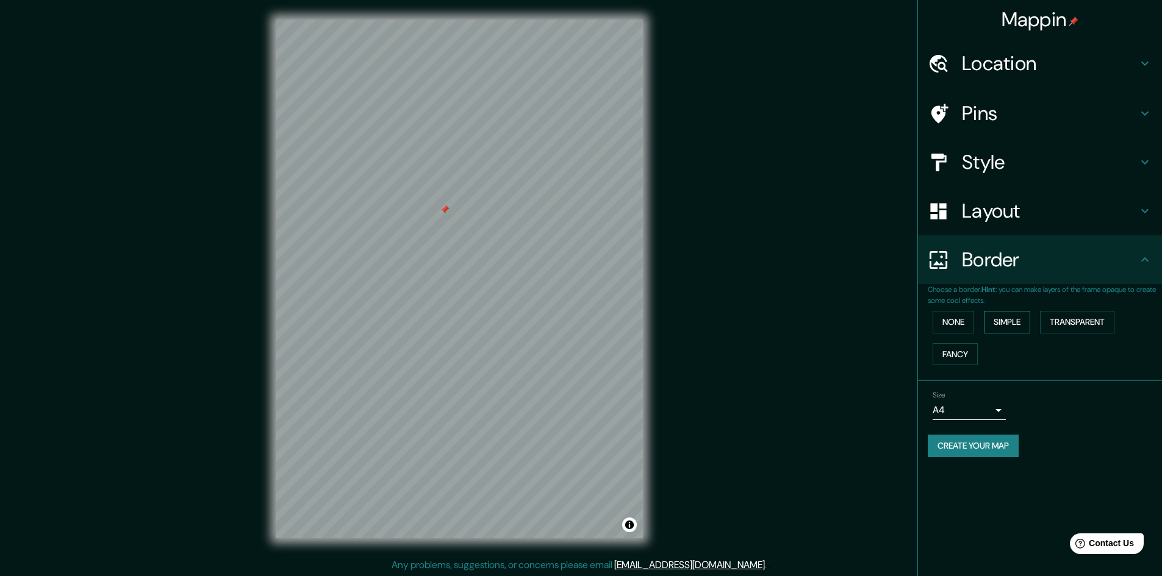
click at [1000, 321] on button "Simple" at bounding box center [1007, 322] width 46 height 23
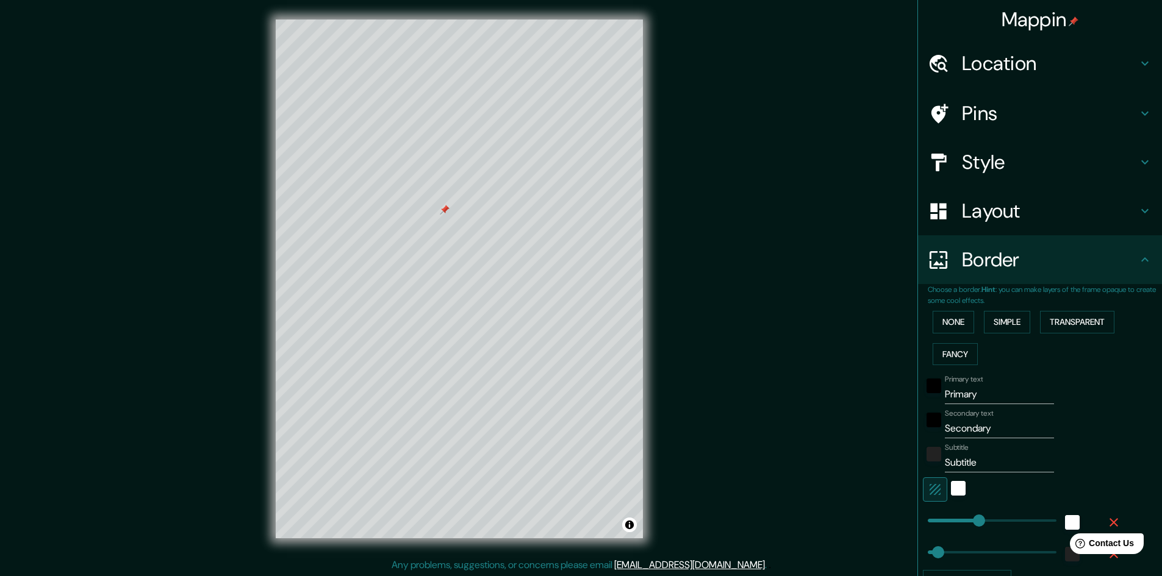
click at [1040, 63] on h4 "Location" at bounding box center [1050, 63] width 176 height 24
type input "241"
type input "48"
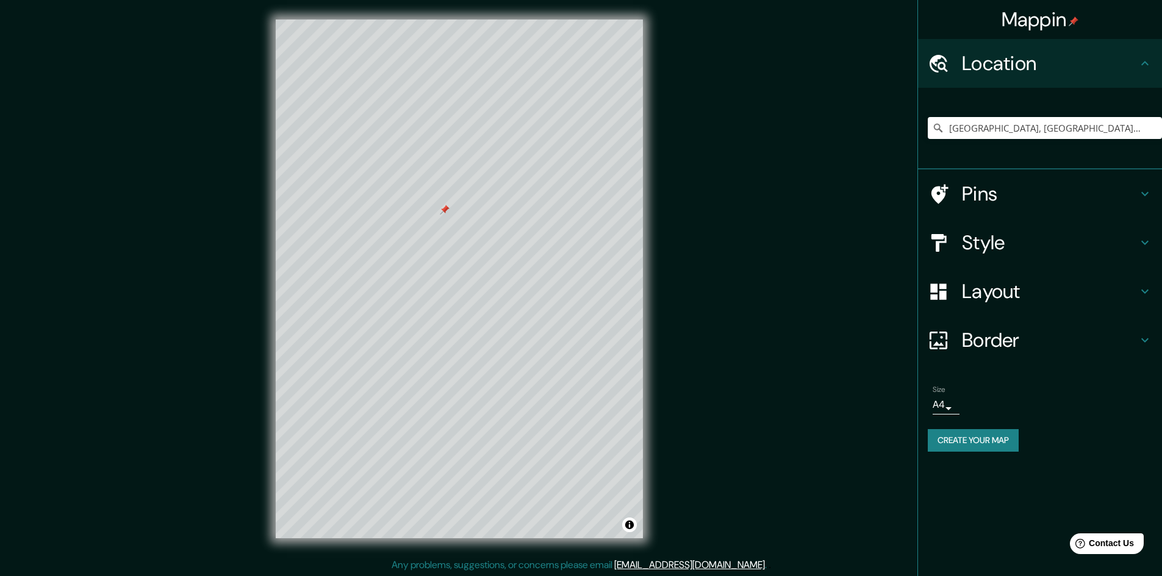
click at [1025, 184] on h4 "Pins" at bounding box center [1050, 194] width 176 height 24
type input "241"
type input "48"
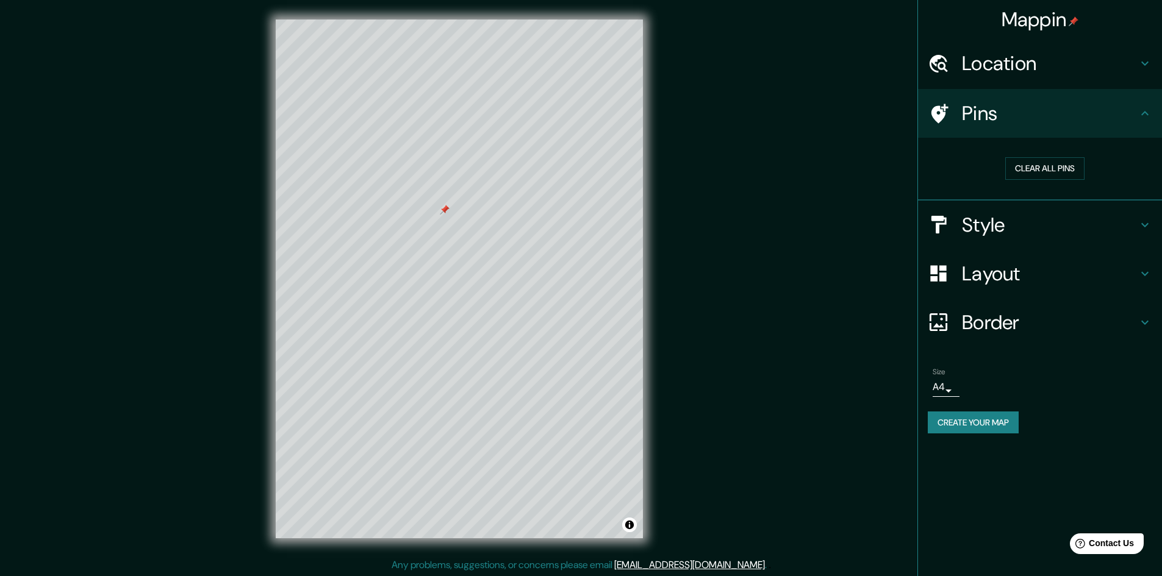
click at [1008, 214] on h4 "Style" at bounding box center [1050, 225] width 176 height 24
type input "241"
type input "48"
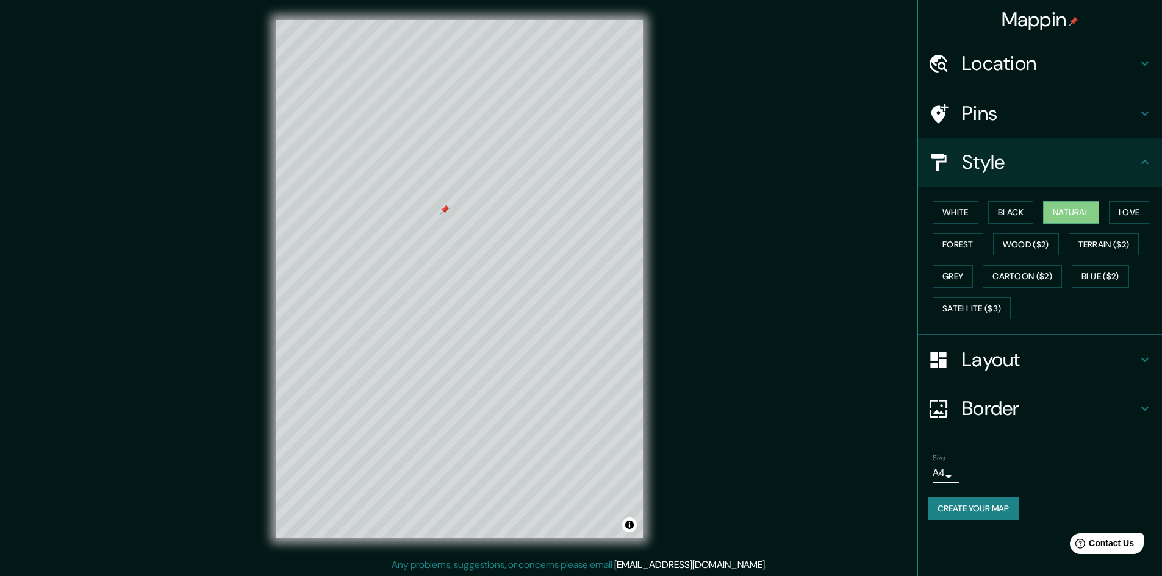
click at [1020, 358] on h4 "Layout" at bounding box center [1050, 360] width 176 height 24
type input "241"
type input "48"
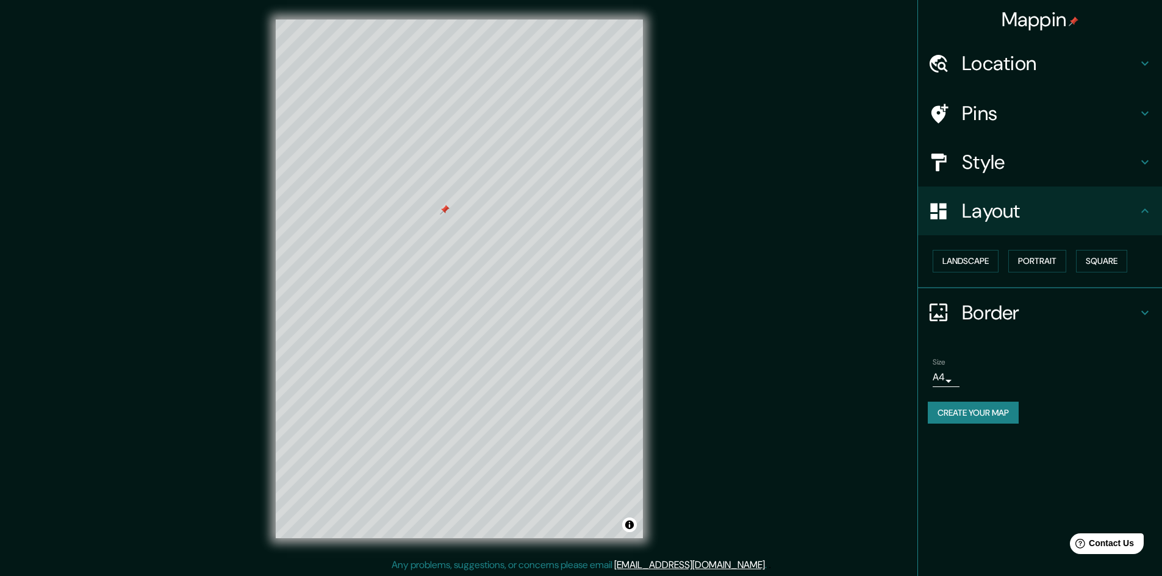
scroll to position [1, 0]
click at [1007, 165] on h4 "Style" at bounding box center [1050, 162] width 176 height 24
type input "241"
type input "48"
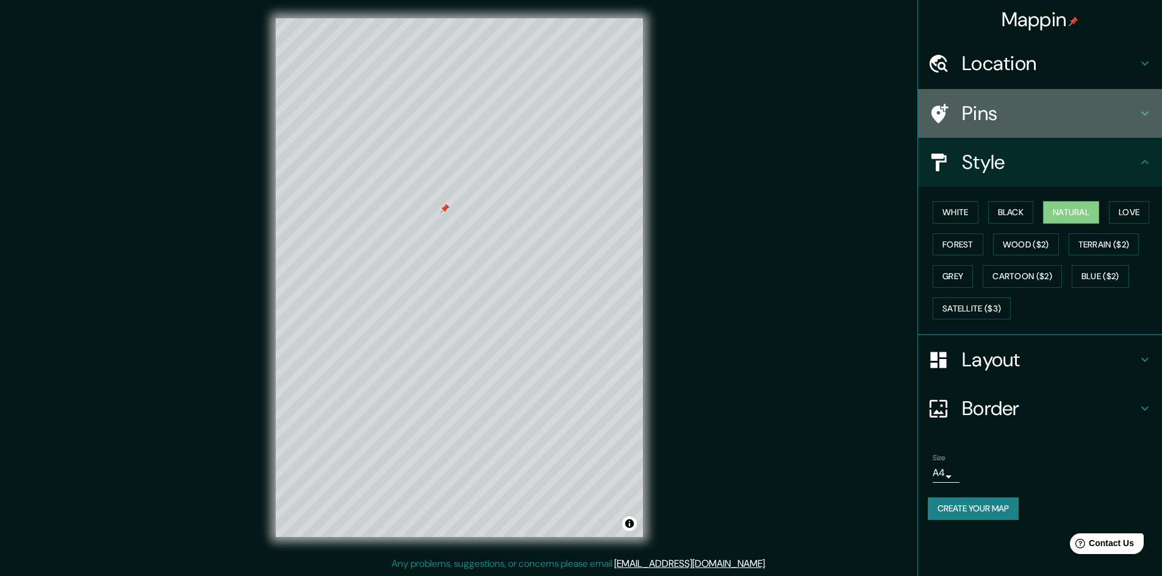
click at [1014, 118] on h4 "Pins" at bounding box center [1050, 113] width 176 height 24
type input "241"
type input "48"
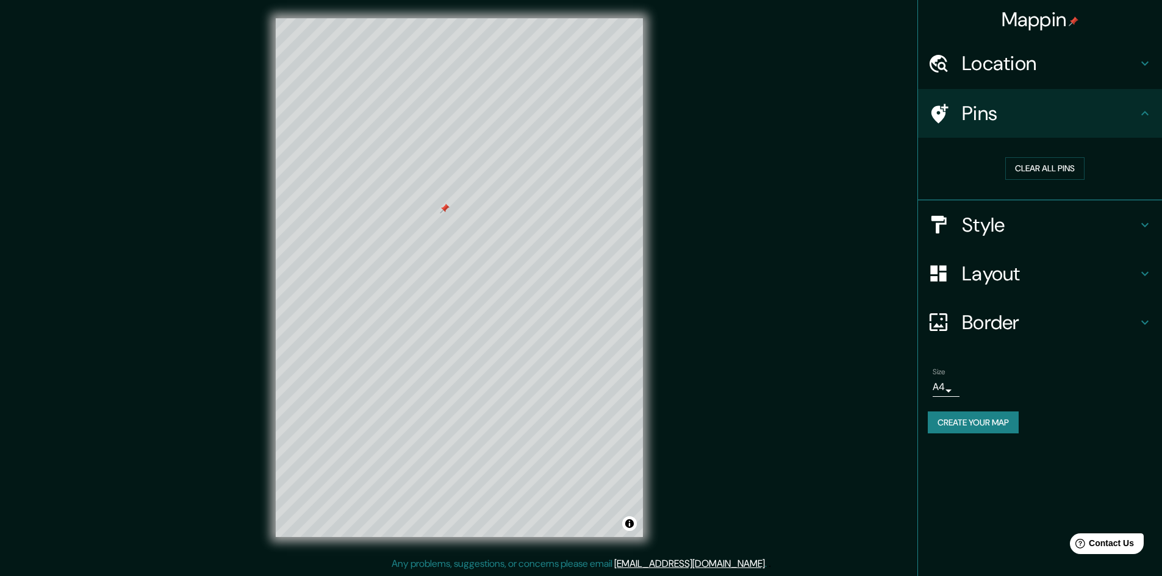
click at [1016, 75] on h4 "Location" at bounding box center [1050, 63] width 176 height 24
type input "241"
type input "48"
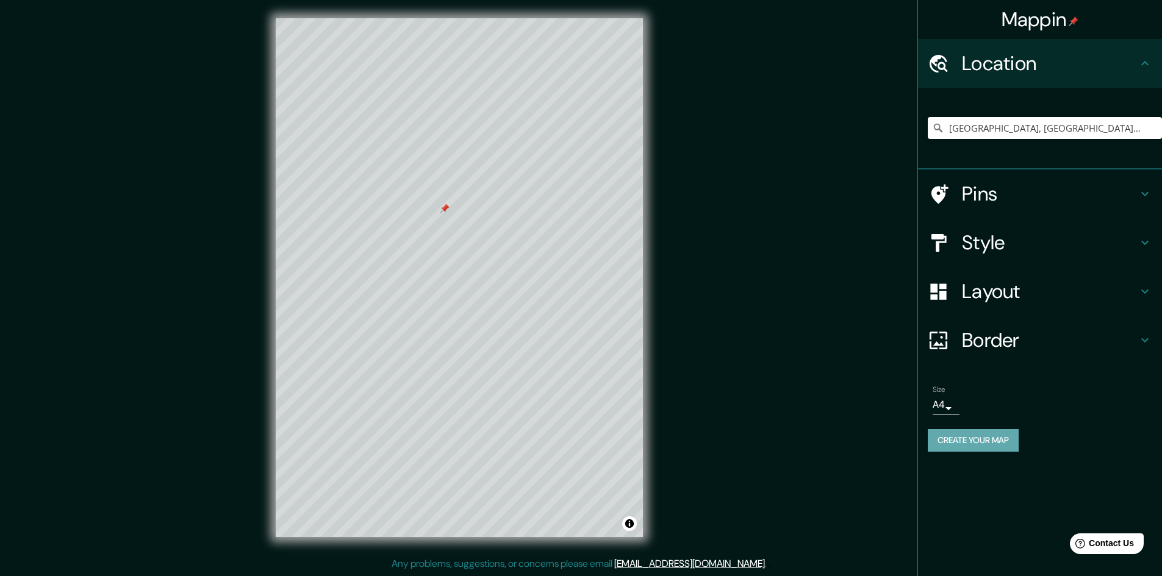
click at [969, 438] on button "Create your map" at bounding box center [972, 440] width 91 height 23
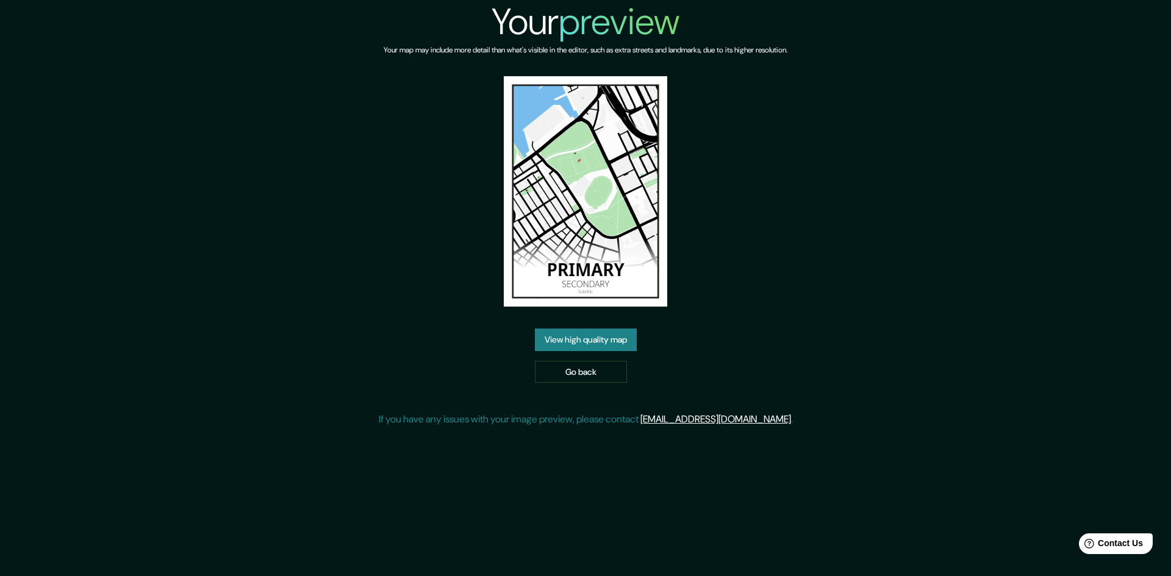
click at [573, 385] on div "Your preview Your map may include more detail than what's visible in the editor…" at bounding box center [586, 218] width 414 height 437
click at [573, 376] on link "Go back" at bounding box center [581, 372] width 92 height 23
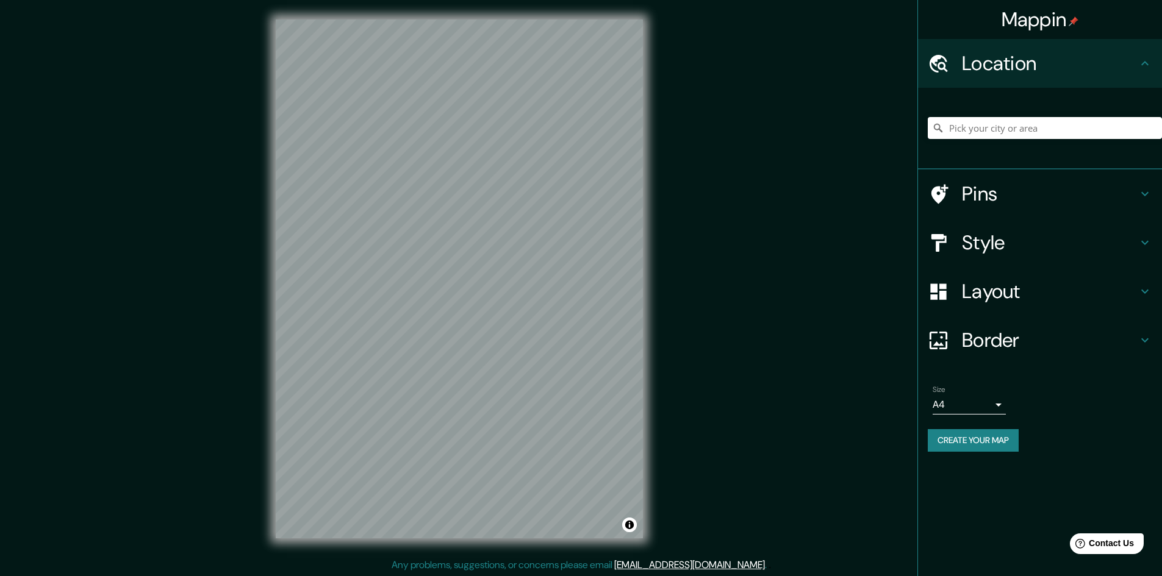
click at [1002, 293] on h4 "Layout" at bounding box center [1050, 291] width 176 height 24
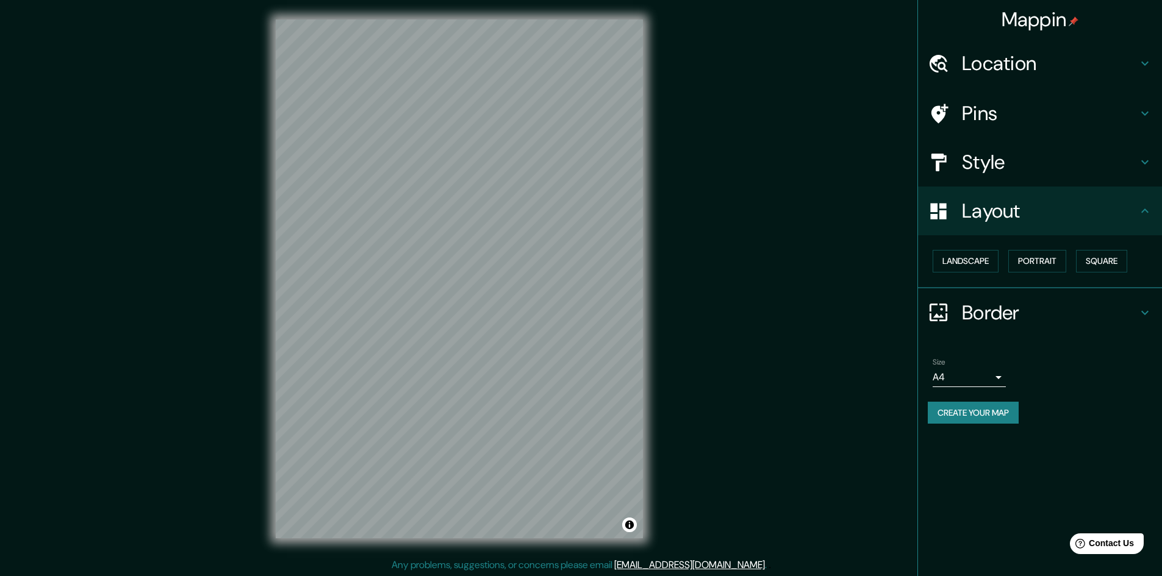
click at [999, 170] on h4 "Style" at bounding box center [1050, 162] width 176 height 24
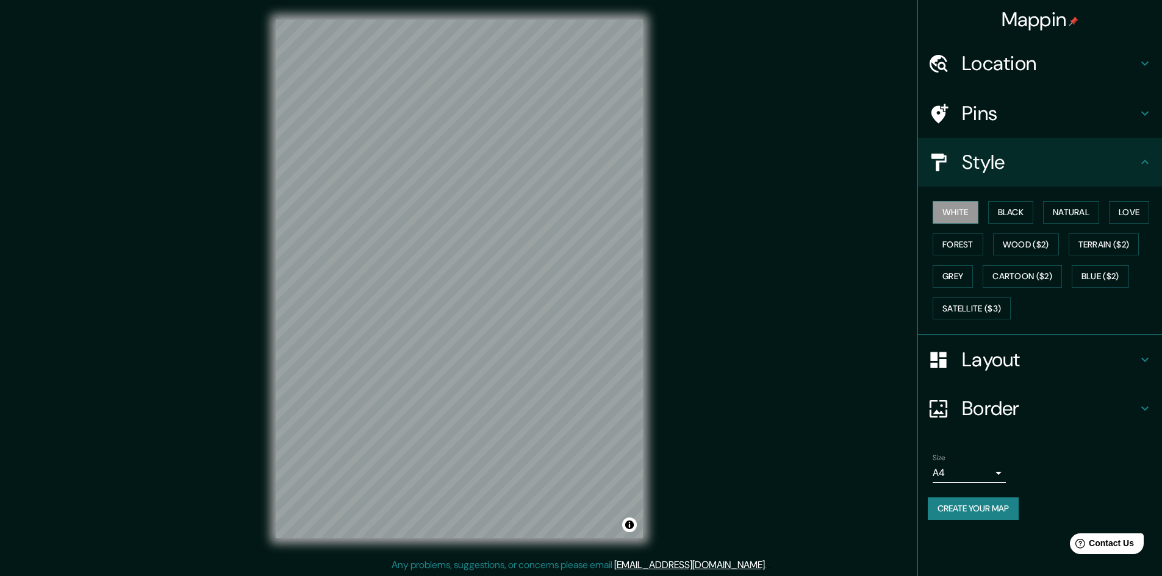
click at [993, 117] on h4 "Pins" at bounding box center [1050, 113] width 176 height 24
